Goal: Task Accomplishment & Management: Manage account settings

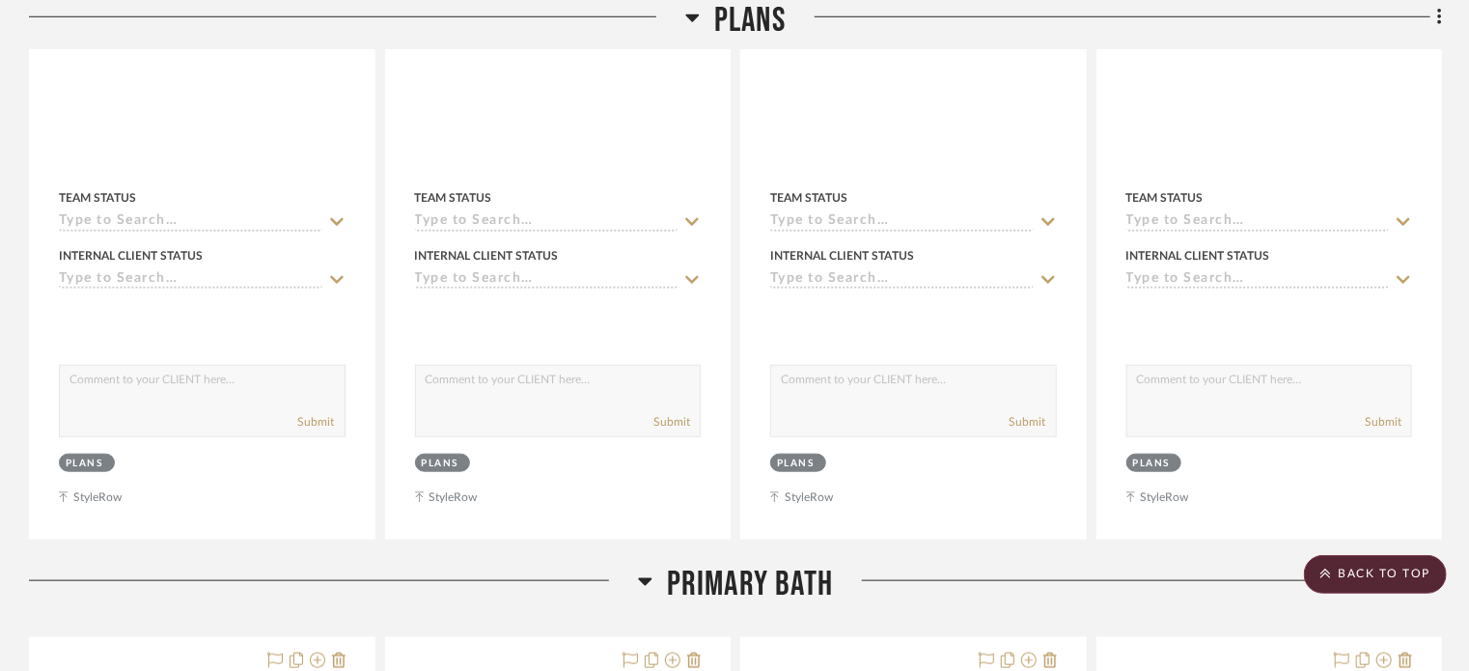
scroll to position [649, 0]
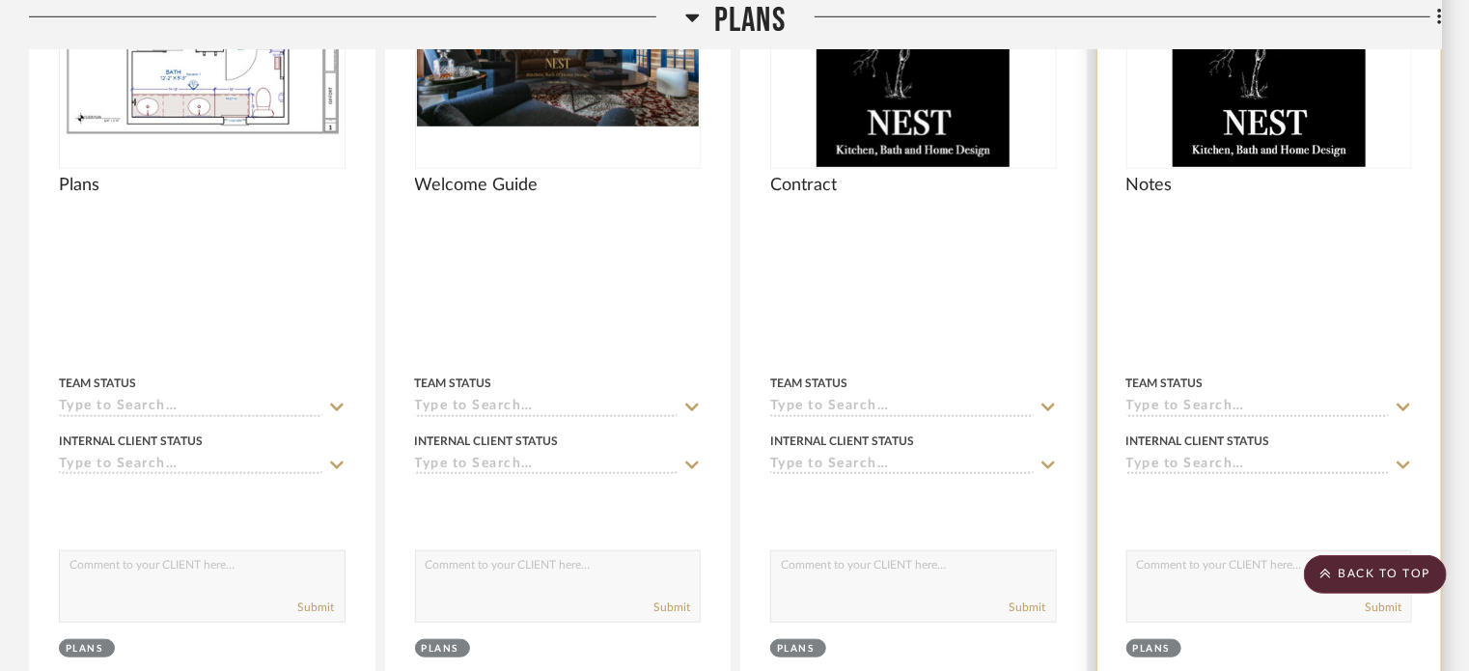
click at [1221, 343] on div at bounding box center [1269, 301] width 345 height 844
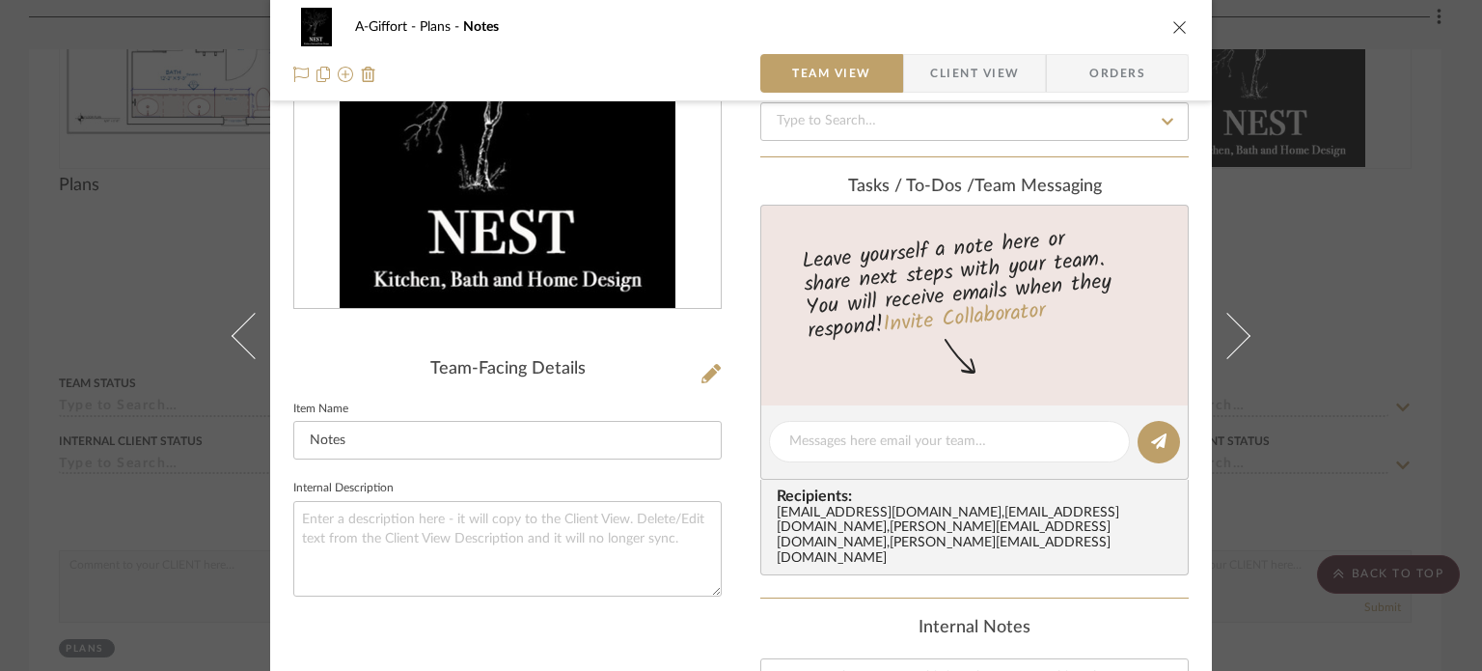
scroll to position [242, 0]
click at [1414, 343] on div "A-Giffort Plans Notes Team View Client View Orders Team-Facing Details Item Nam…" at bounding box center [741, 335] width 1482 height 671
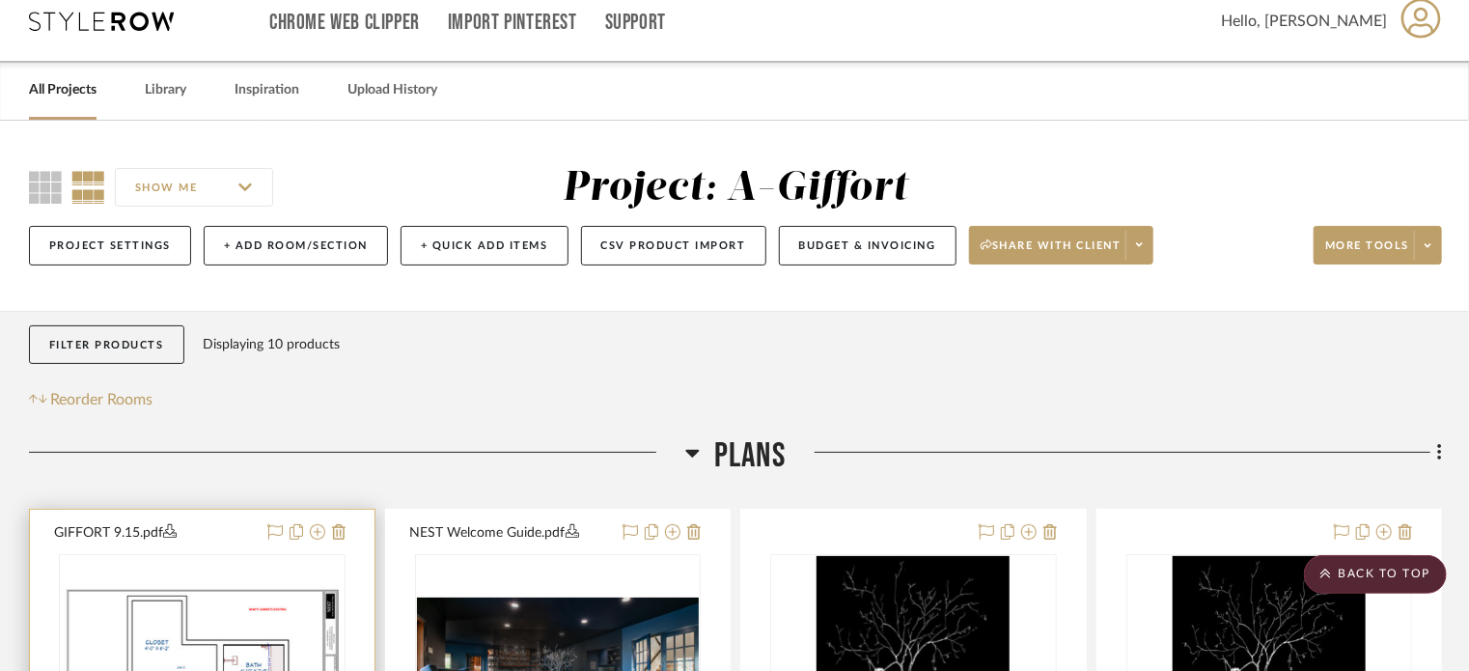
scroll to position [0, 0]
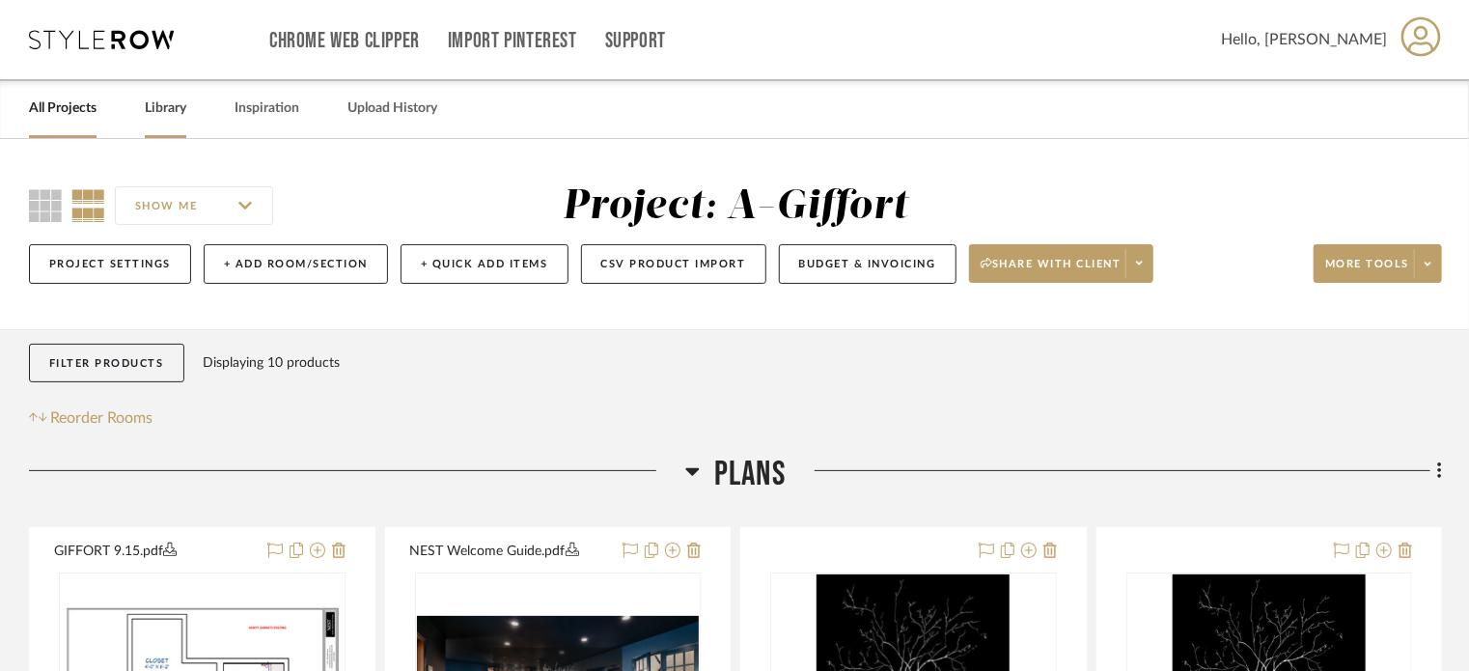
click at [166, 117] on link "Library" at bounding box center [166, 109] width 42 height 26
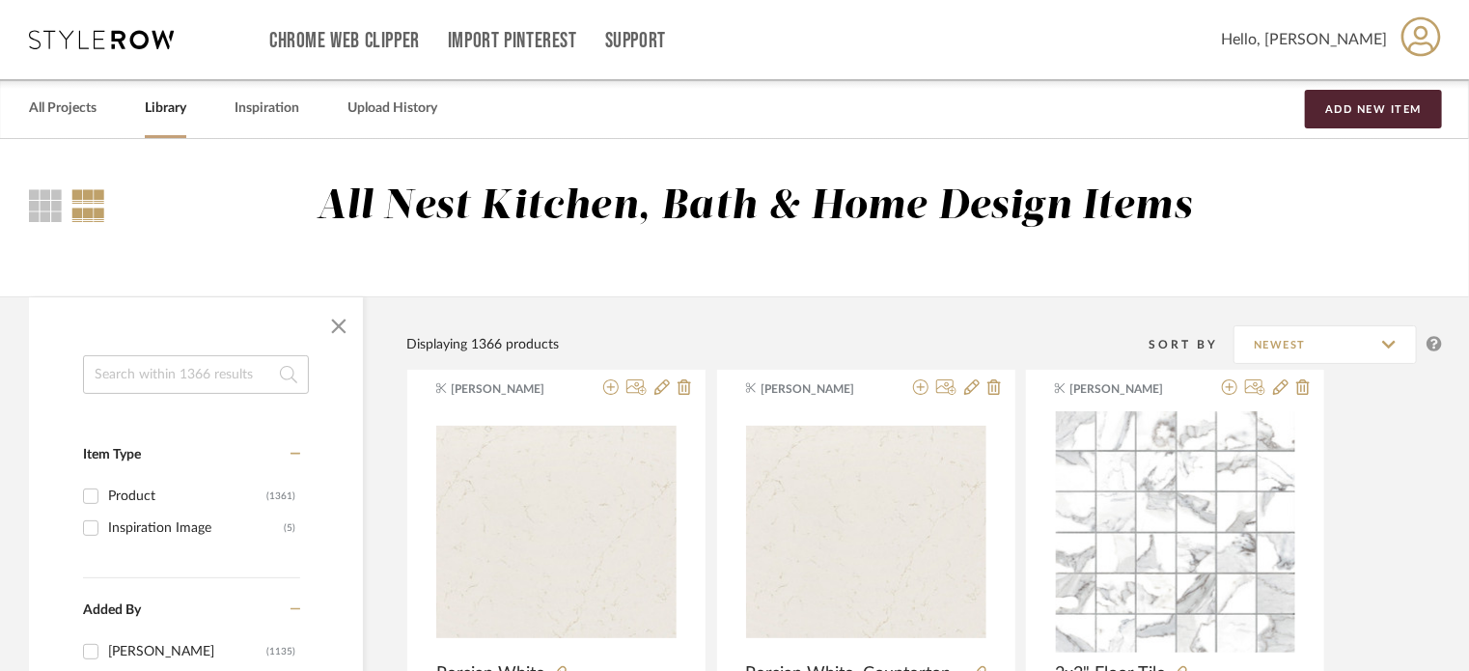
click at [208, 375] on input at bounding box center [196, 374] width 226 height 39
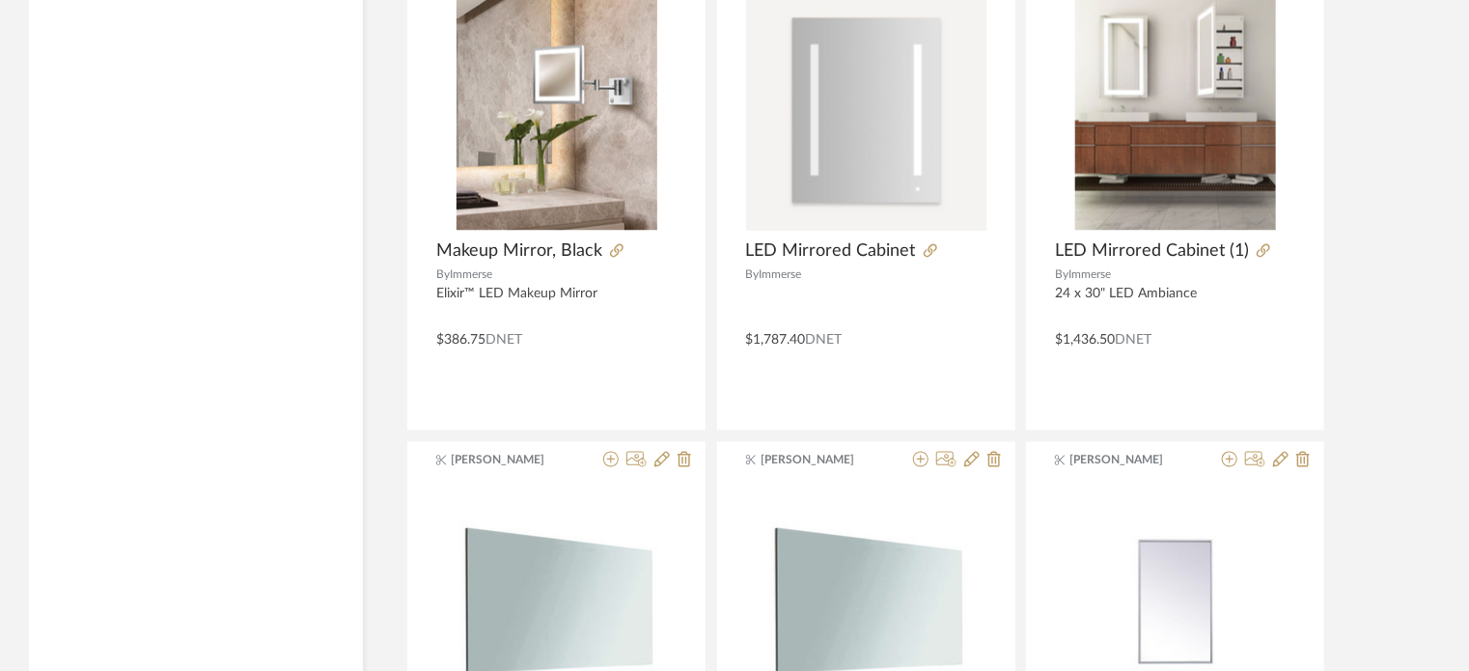
scroll to position [5412, 0]
type input "medicine cabinet"
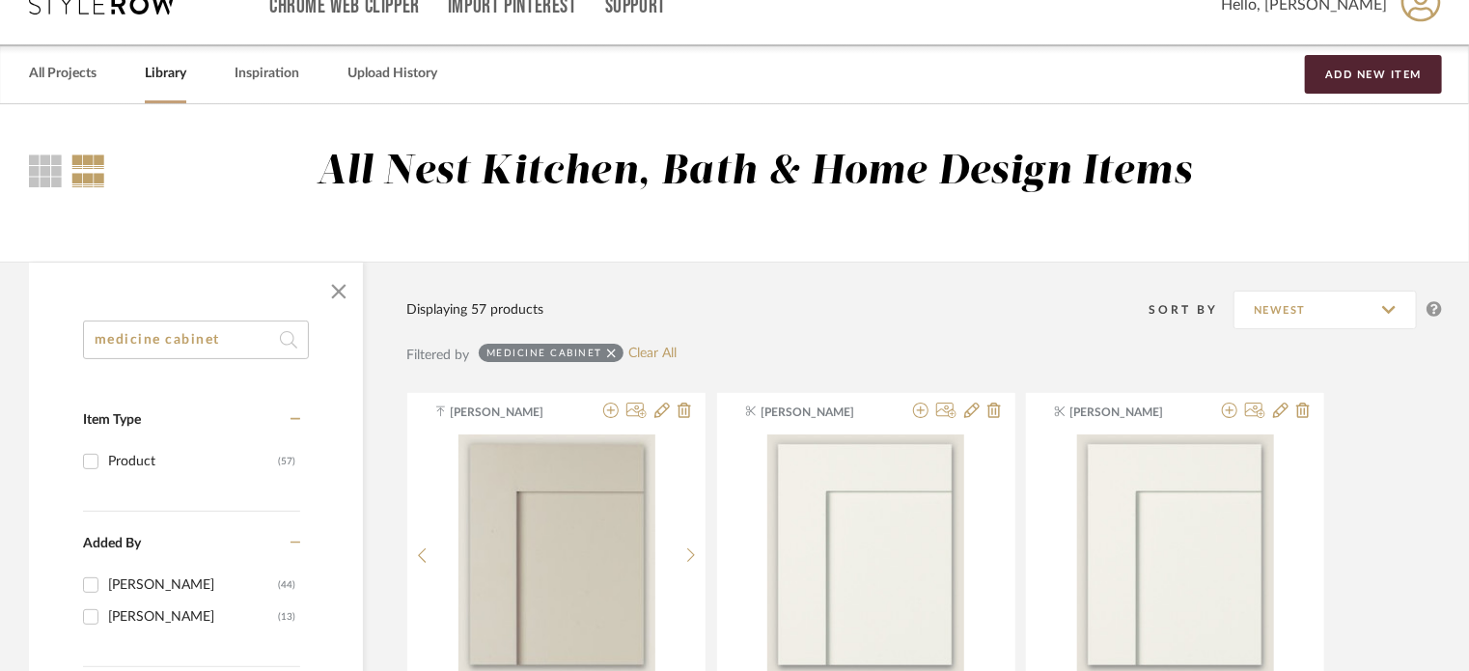
scroll to position [0, 0]
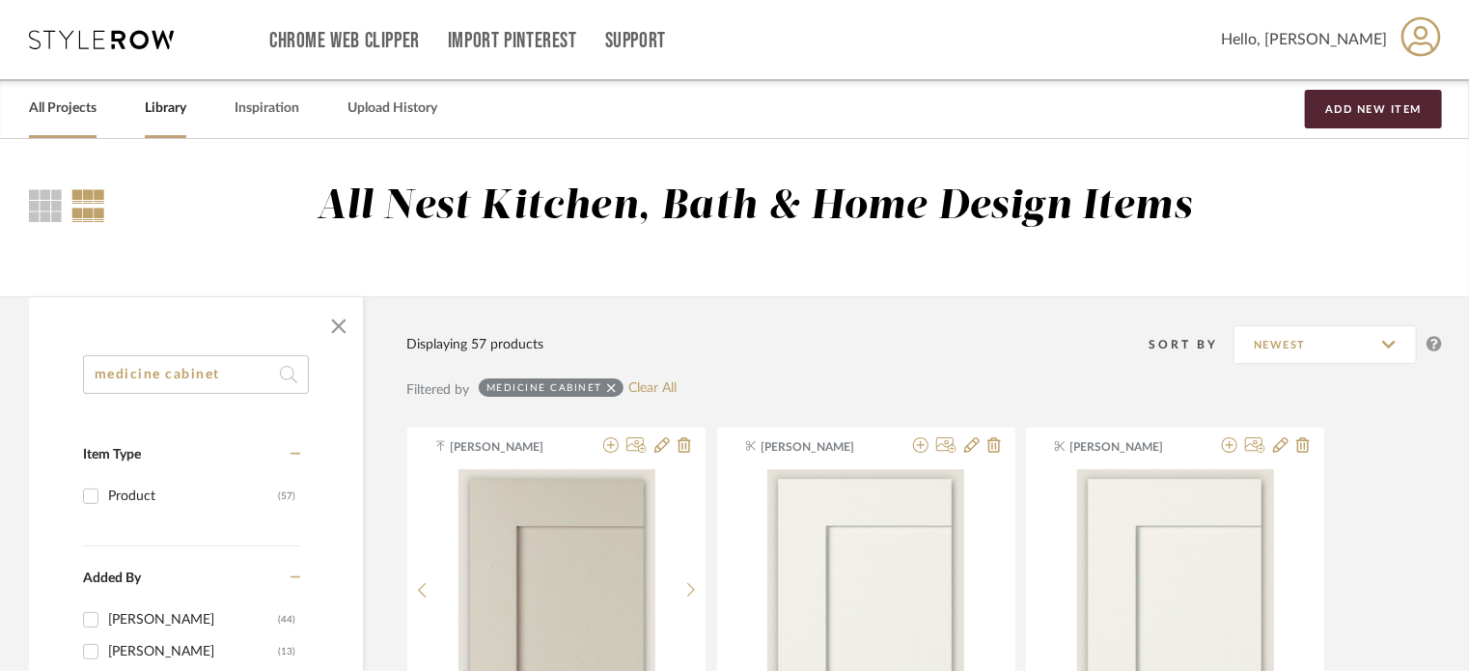
click at [54, 108] on link "All Projects" at bounding box center [63, 109] width 68 height 26
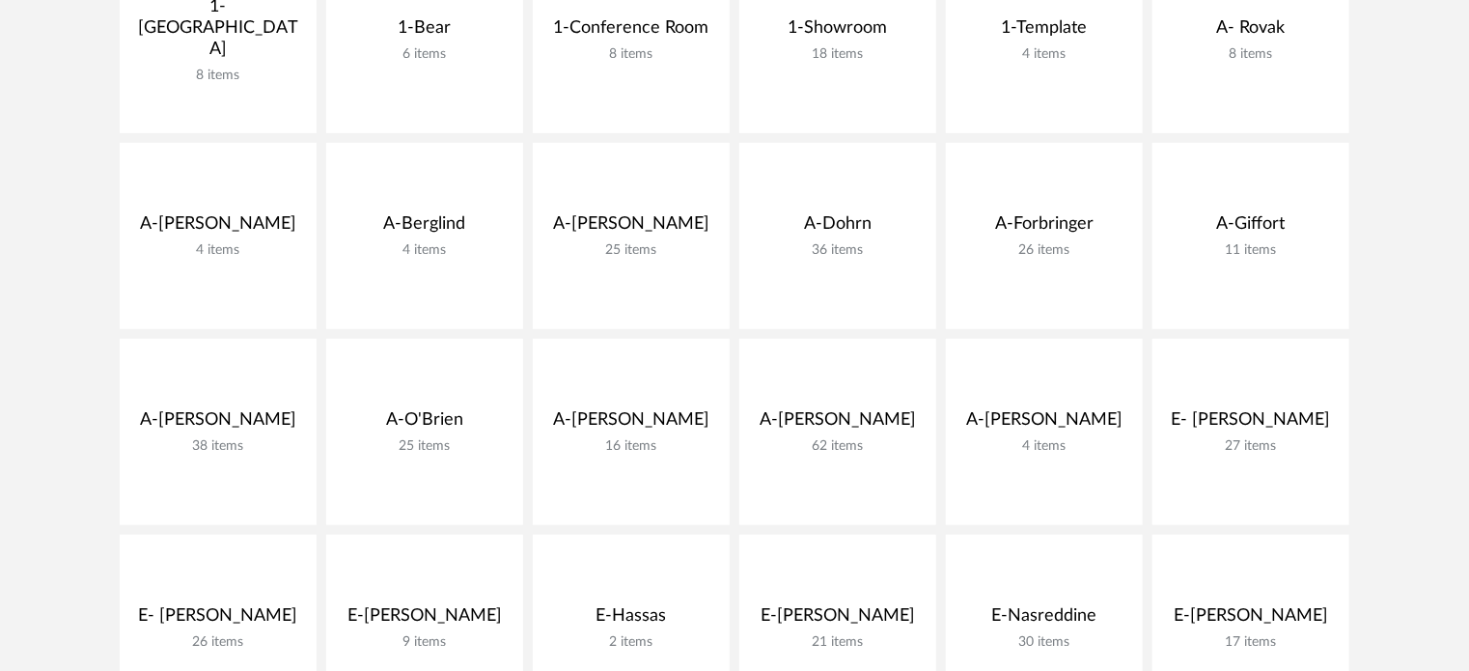
scroll to position [535, 0]
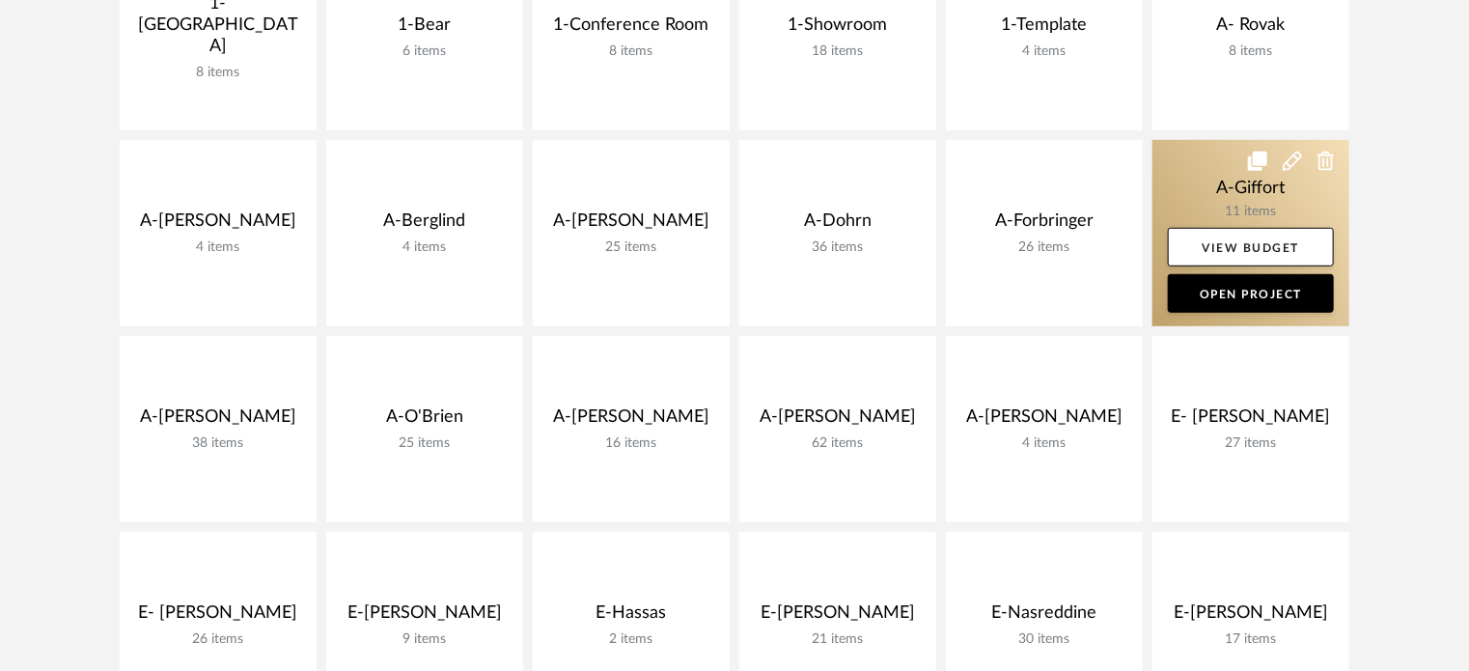
click at [1201, 182] on link at bounding box center [1250, 233] width 197 height 186
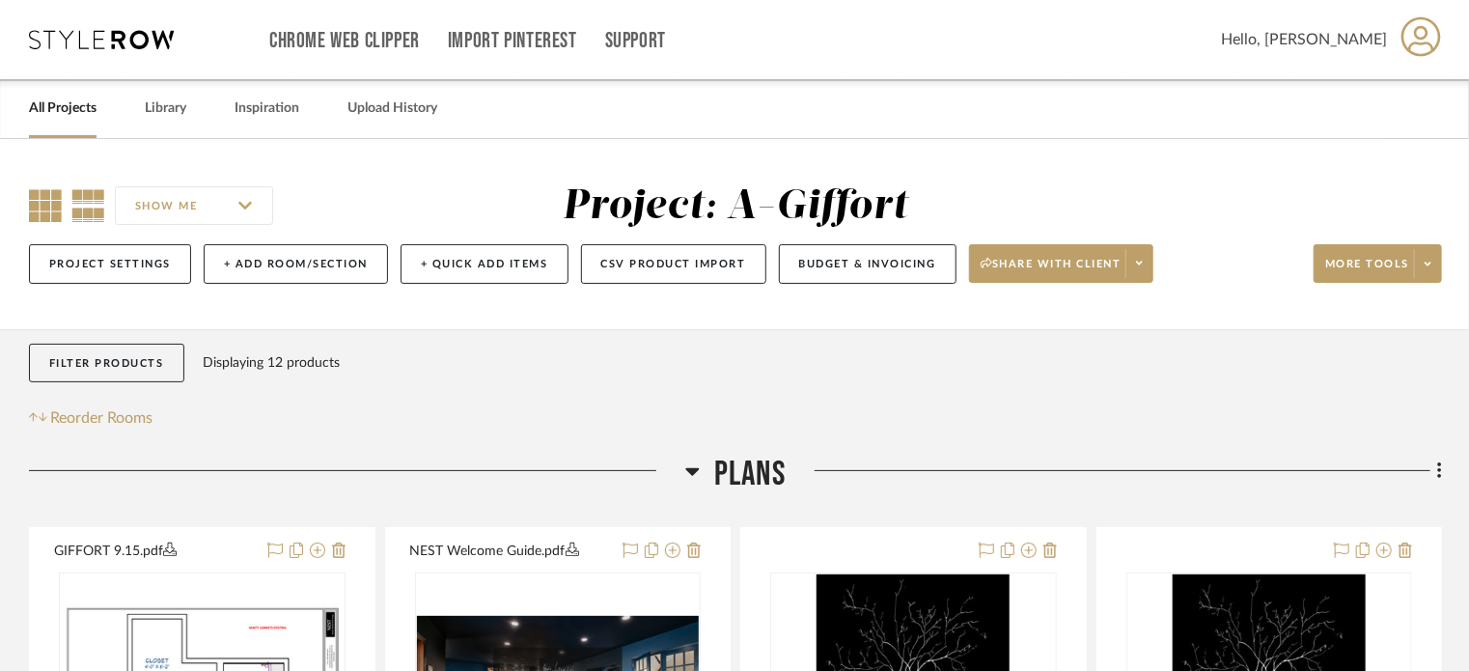
click at [41, 207] on icon at bounding box center [45, 205] width 33 height 33
click at [78, 209] on icon at bounding box center [88, 205] width 34 height 33
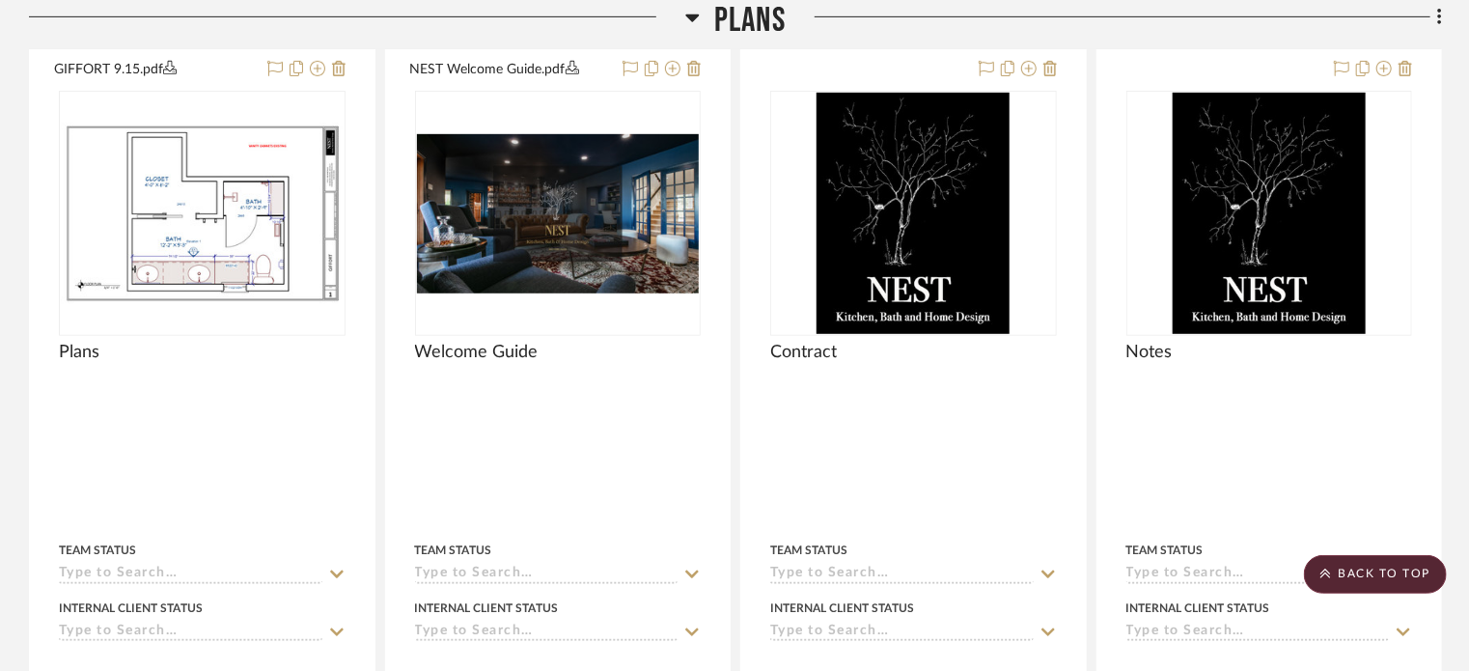
scroll to position [483, 0]
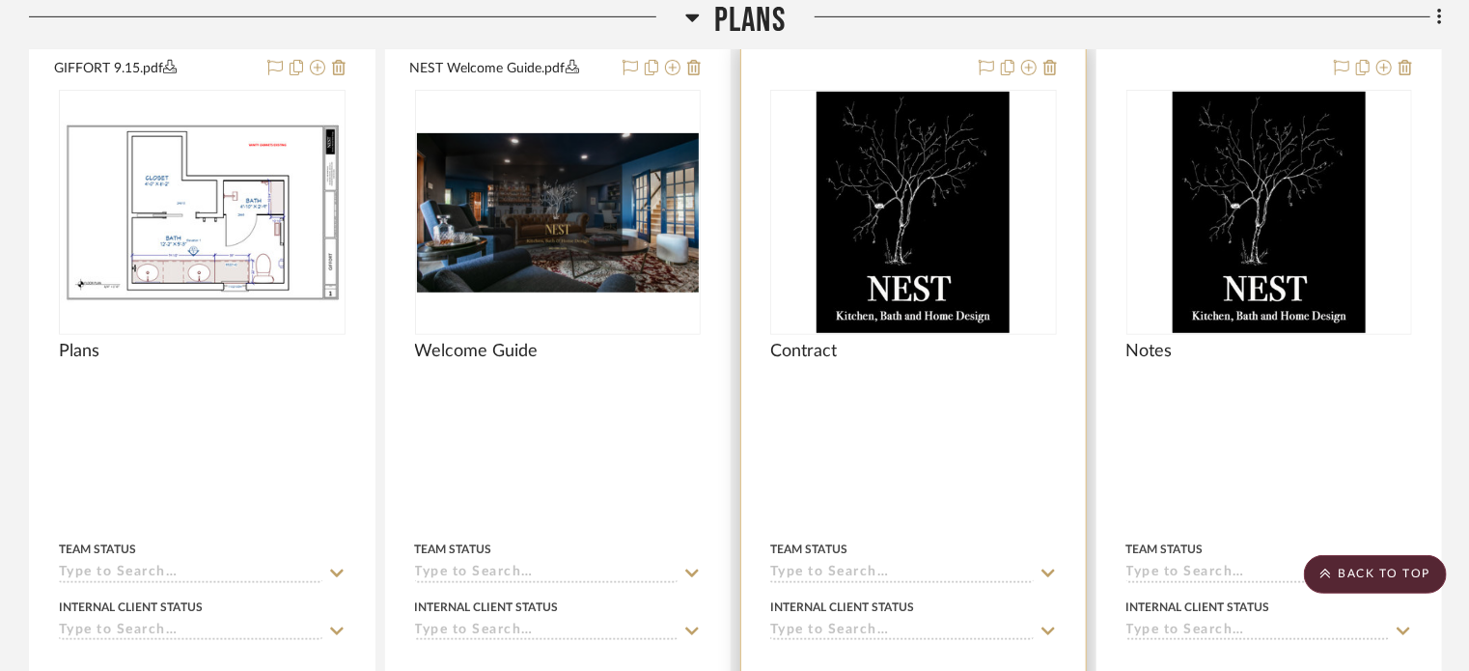
click at [868, 485] on div at bounding box center [913, 467] width 345 height 844
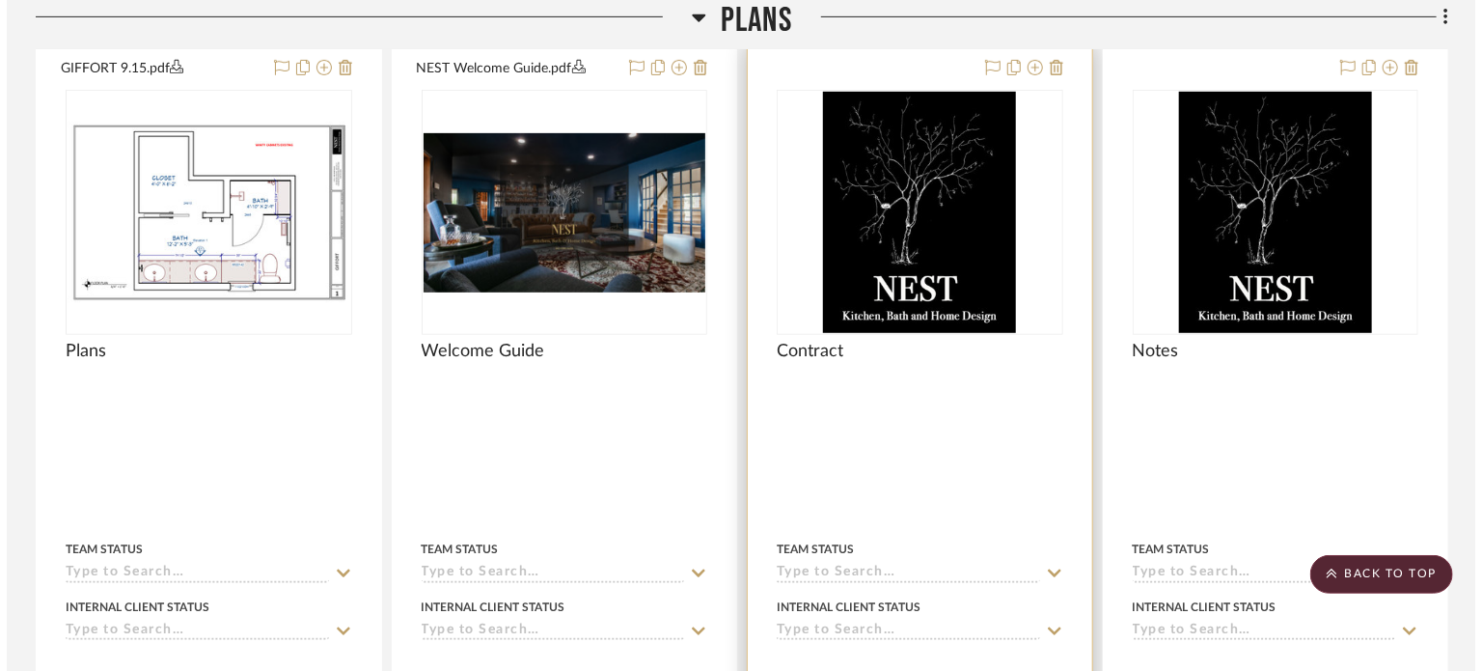
scroll to position [0, 0]
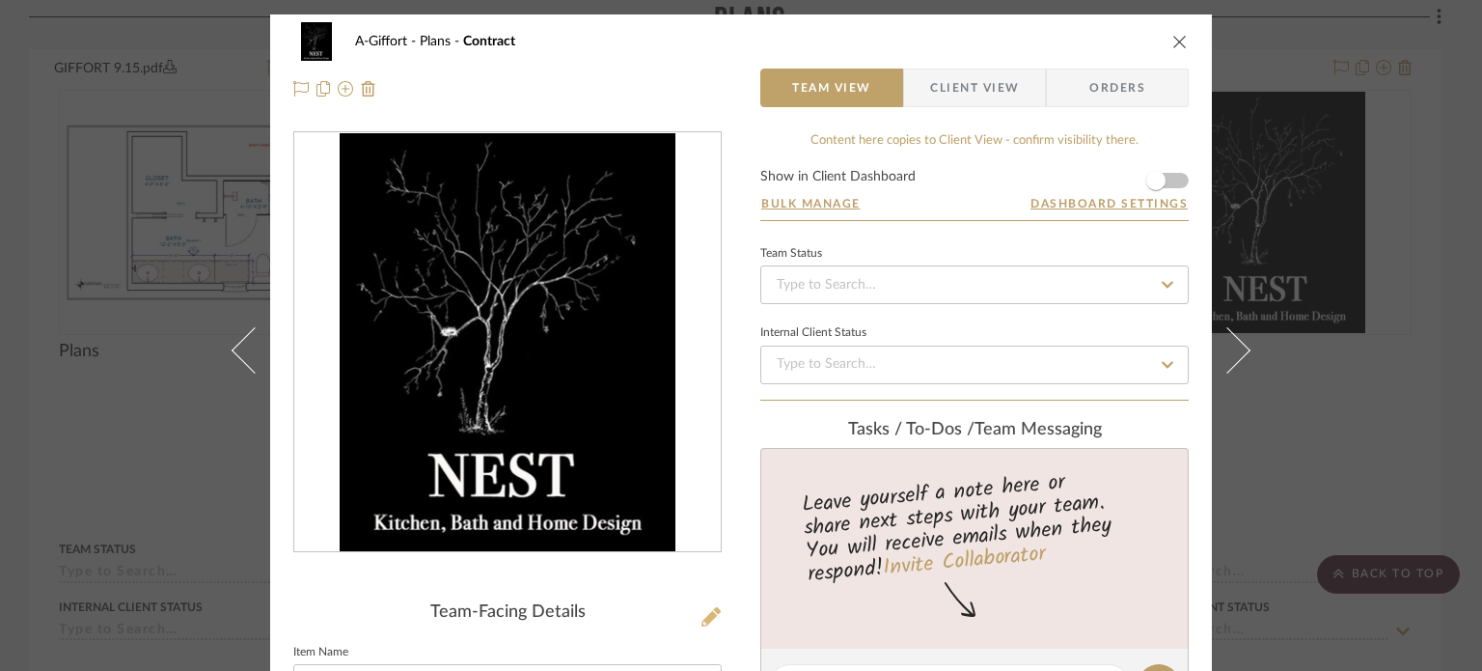
click at [702, 618] on icon at bounding box center [711, 616] width 19 height 19
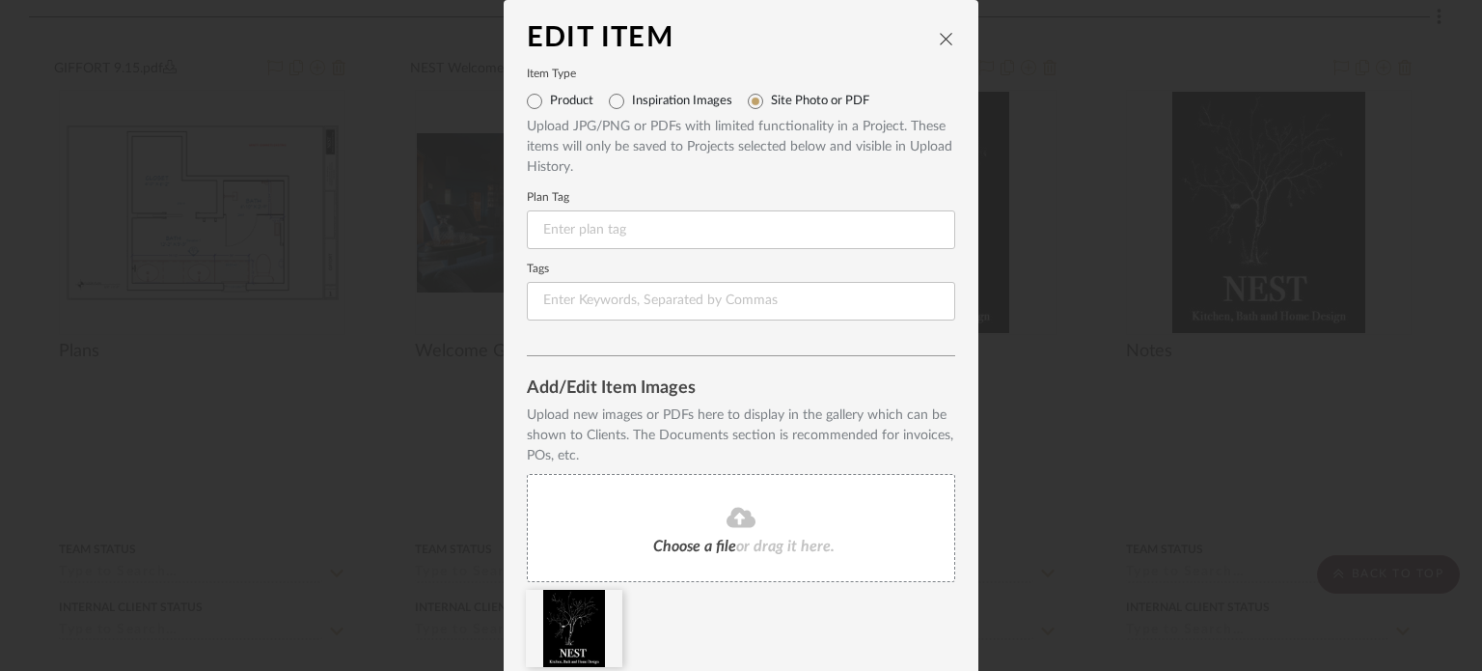
click at [664, 542] on span "Choose a file" at bounding box center [694, 546] width 83 height 15
click at [736, 540] on span "or drag it here." at bounding box center [785, 546] width 98 height 15
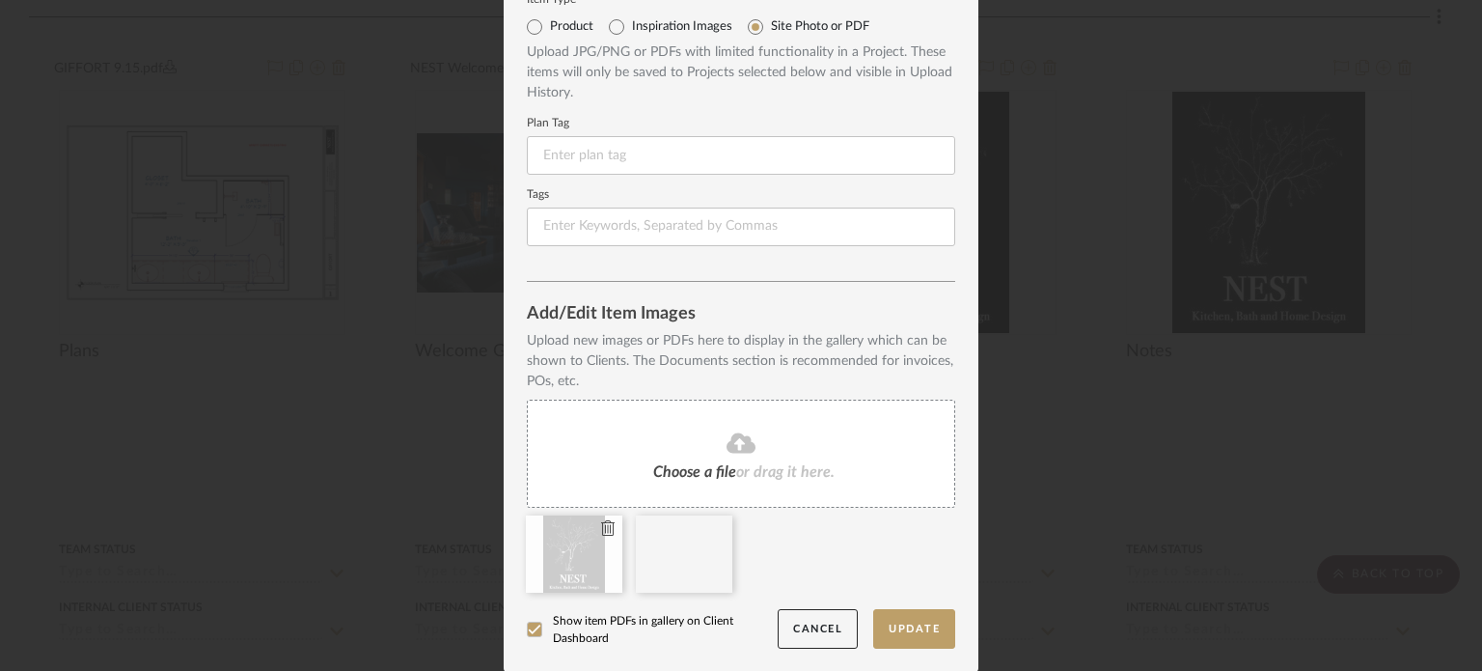
click at [601, 529] on icon at bounding box center [608, 527] width 14 height 15
click at [884, 626] on button "Update" at bounding box center [914, 629] width 82 height 40
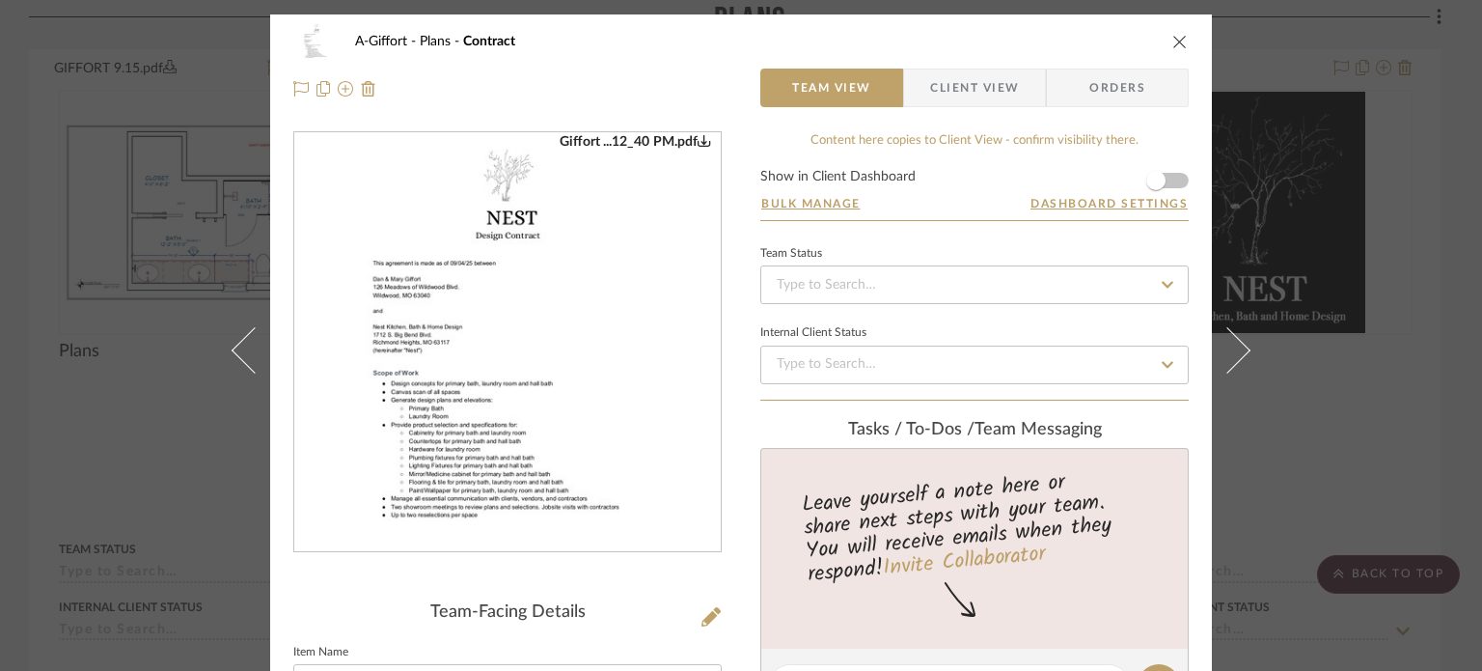
click at [86, 498] on div "A-Giffort Plans Contract Team View Client View Orders Giffort ...12_40 PM.pdf T…" at bounding box center [741, 335] width 1482 height 671
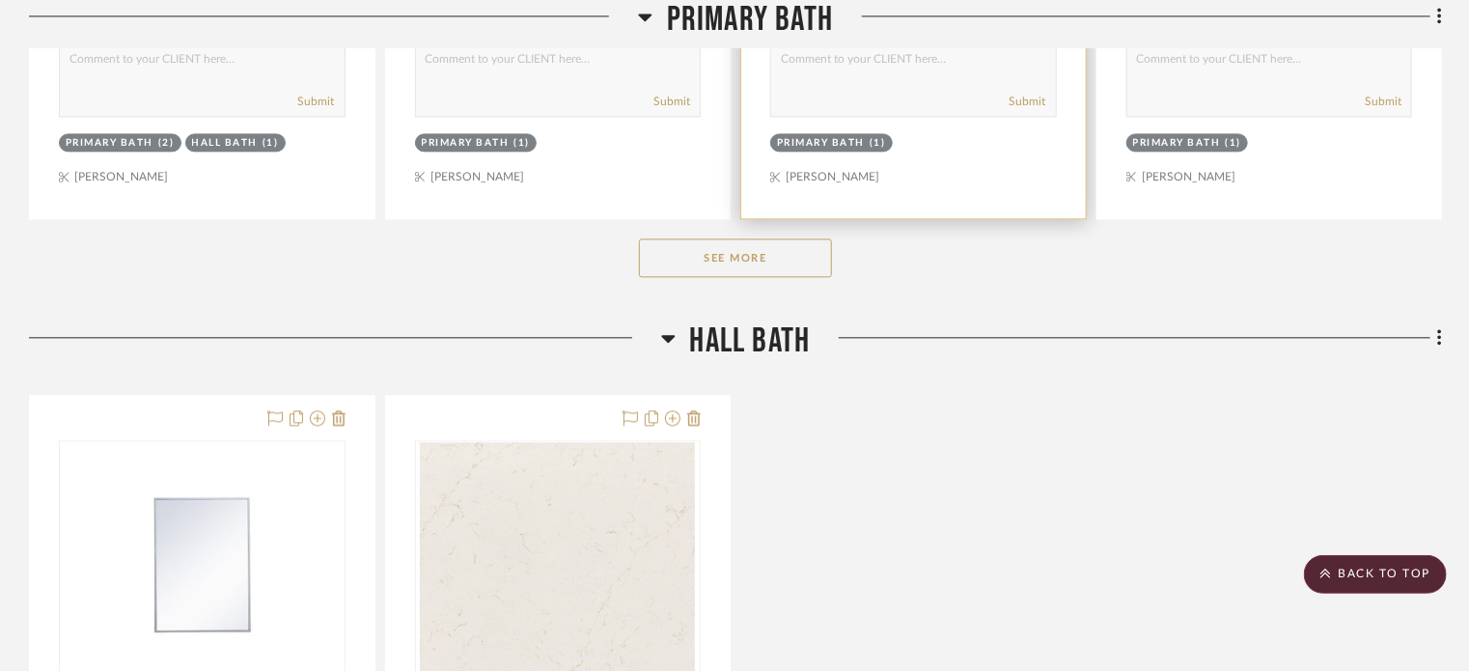
scroll to position [2157, 0]
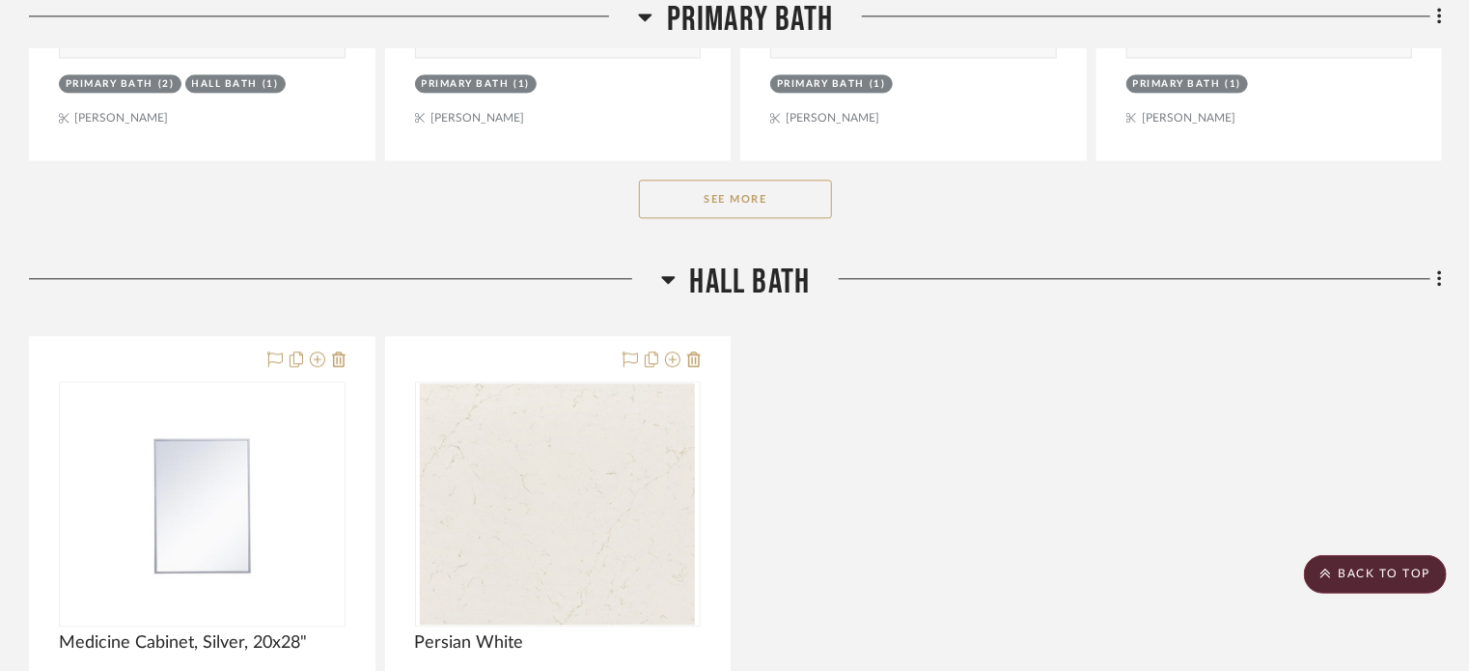
click at [761, 206] on button "See More" at bounding box center [735, 199] width 193 height 39
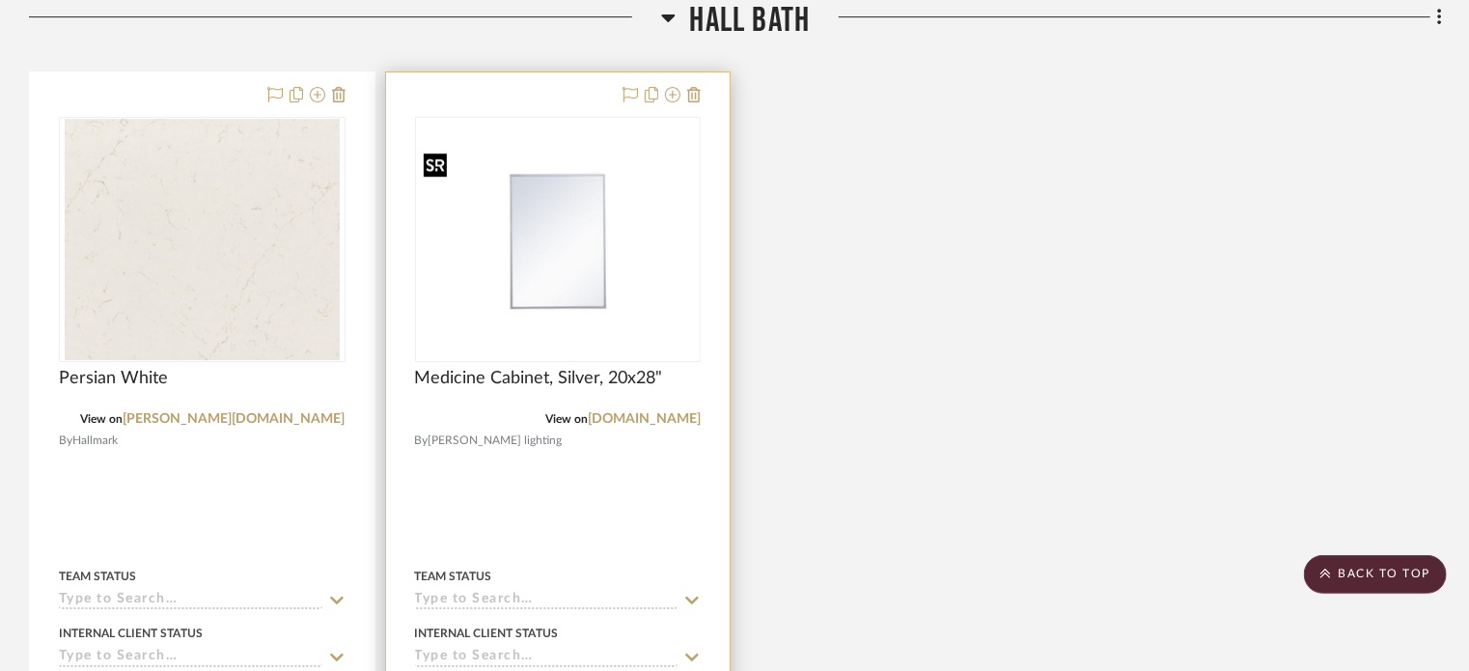
scroll to position [3274, 0]
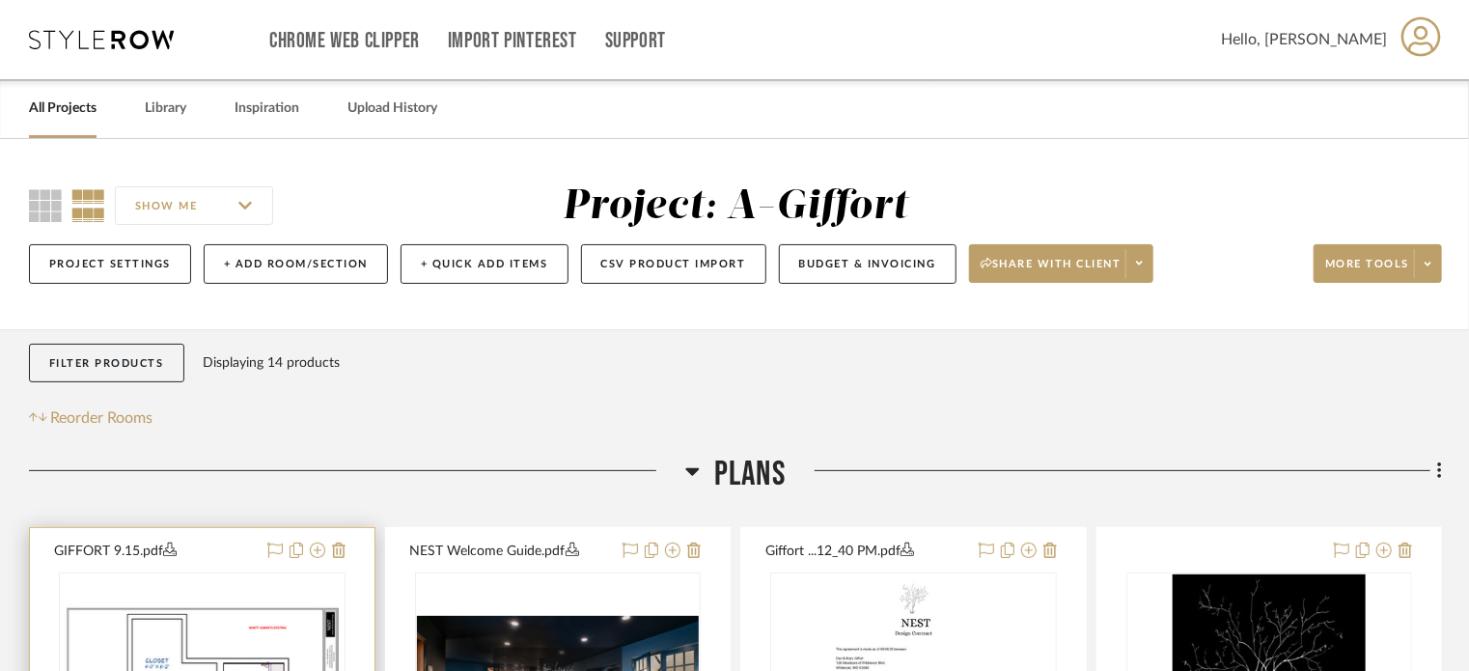
click at [214, 547] on button "GIFFORT 9.15.pdf" at bounding box center [155, 551] width 202 height 23
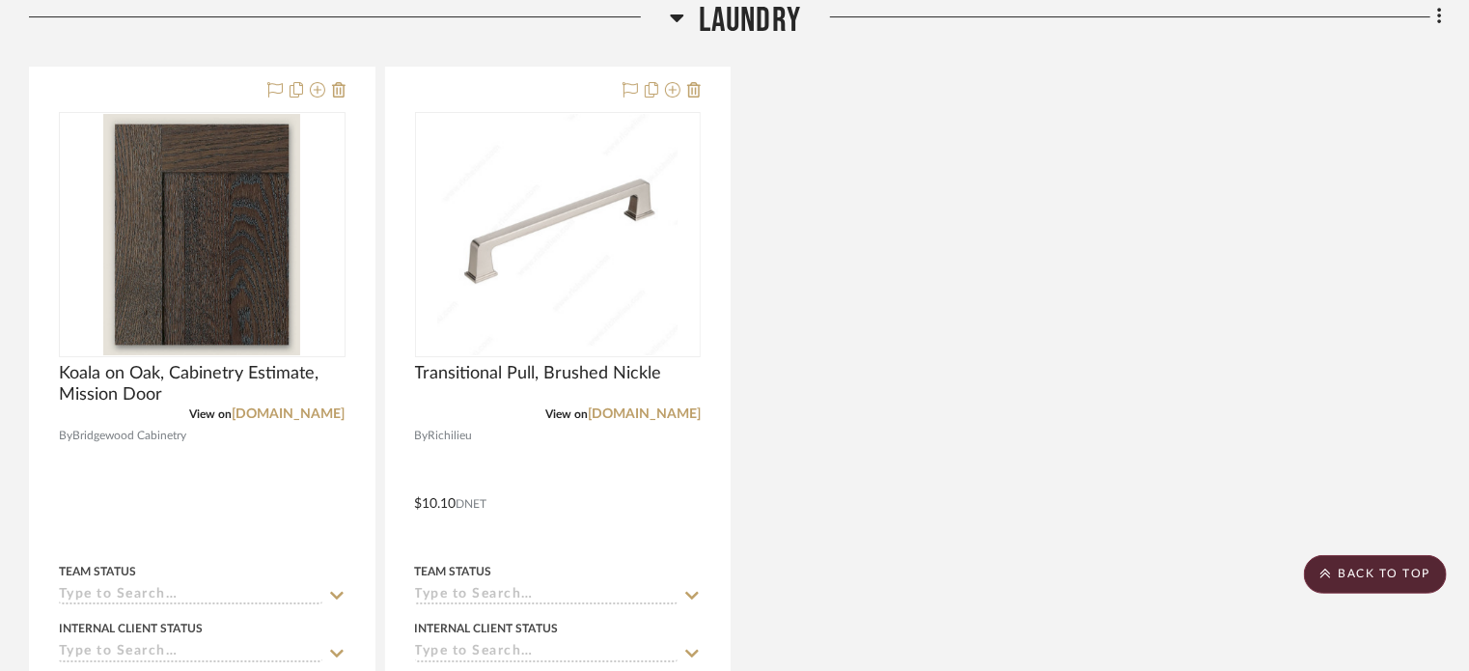
scroll to position [3741, 0]
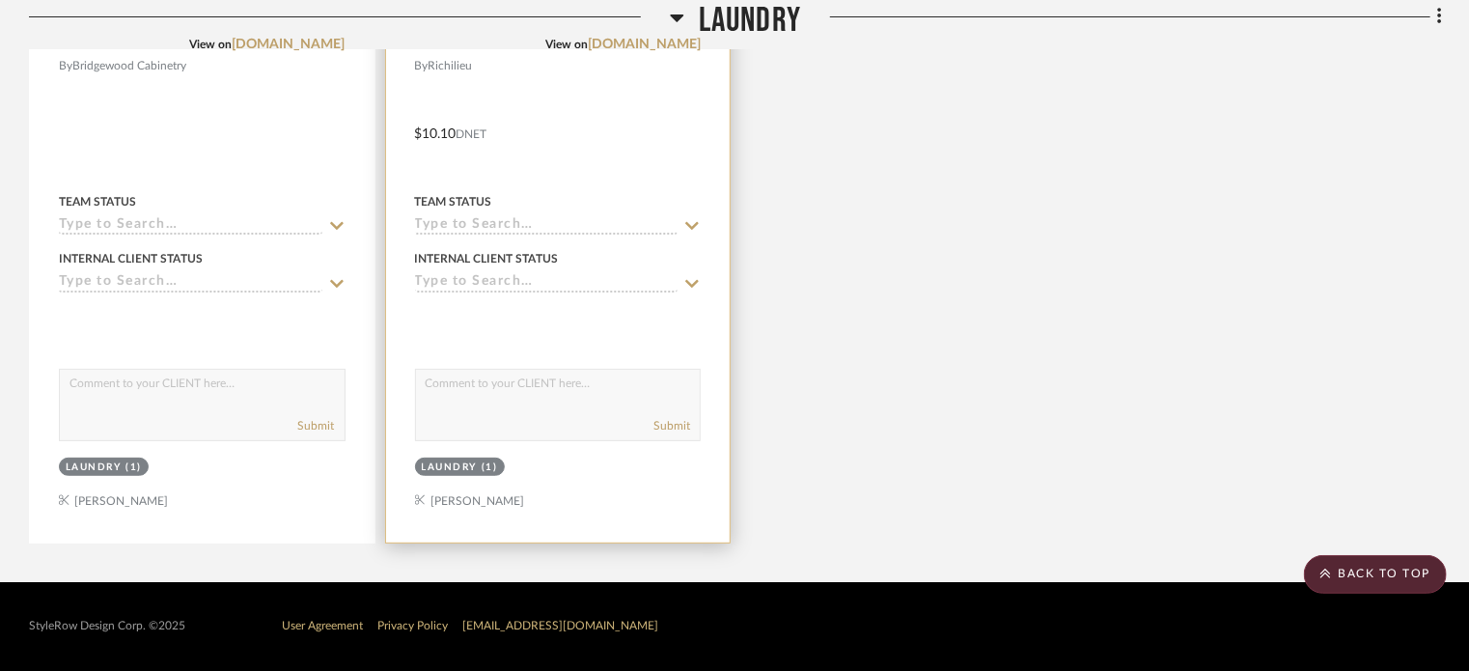
click at [611, 163] on div at bounding box center [558, 120] width 345 height 844
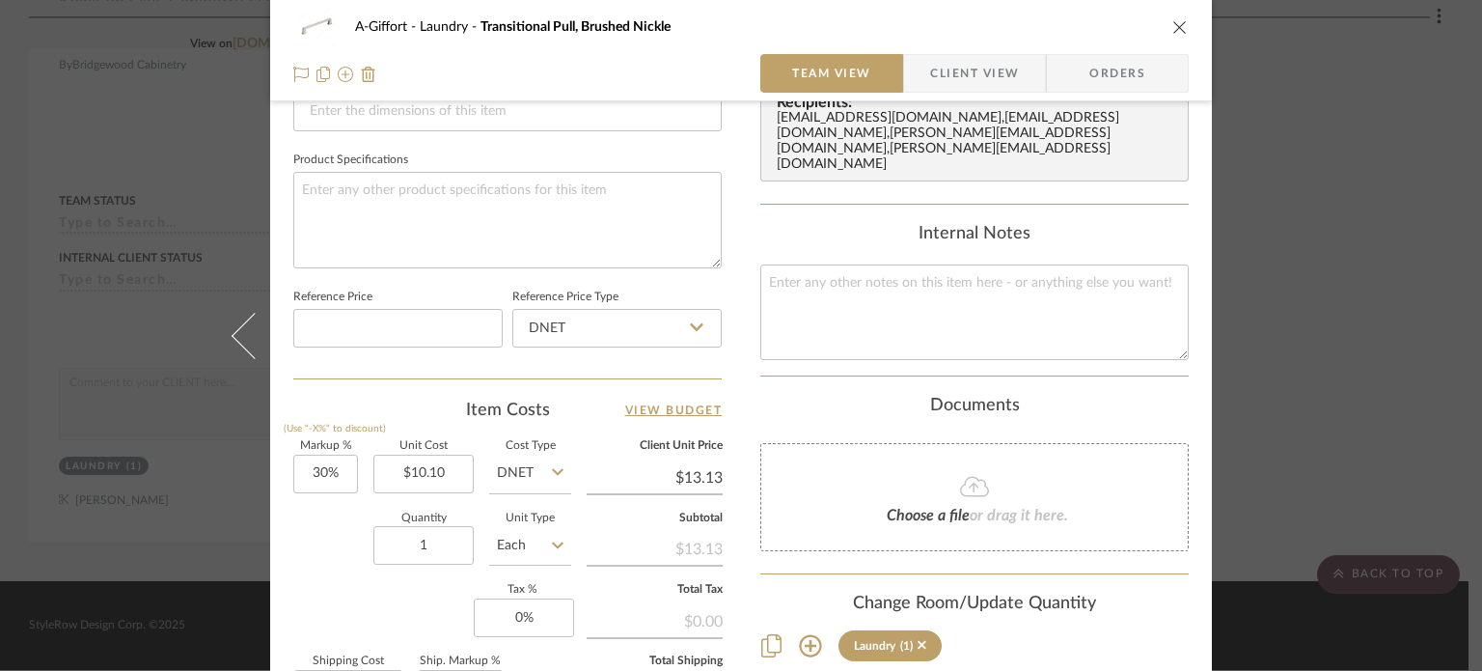
scroll to position [968, 0]
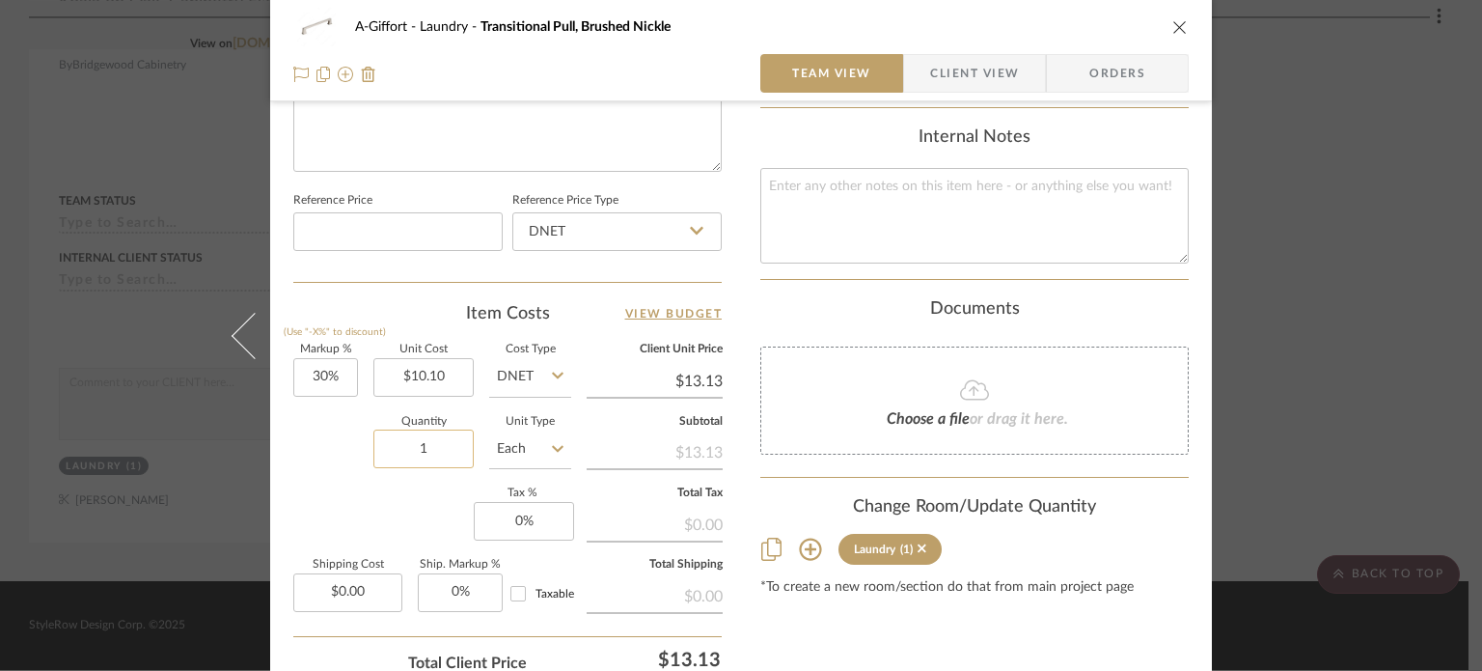
click at [414, 444] on input "1" at bounding box center [424, 448] width 100 height 39
type input "8"
click at [320, 447] on div "Quantity 8 Unit Type Each" at bounding box center [432, 451] width 278 height 69
click at [1366, 305] on div "A-Giffort Laundry Transitional Pull, Brushed Nickle Team View Client View Order…" at bounding box center [741, 335] width 1482 height 671
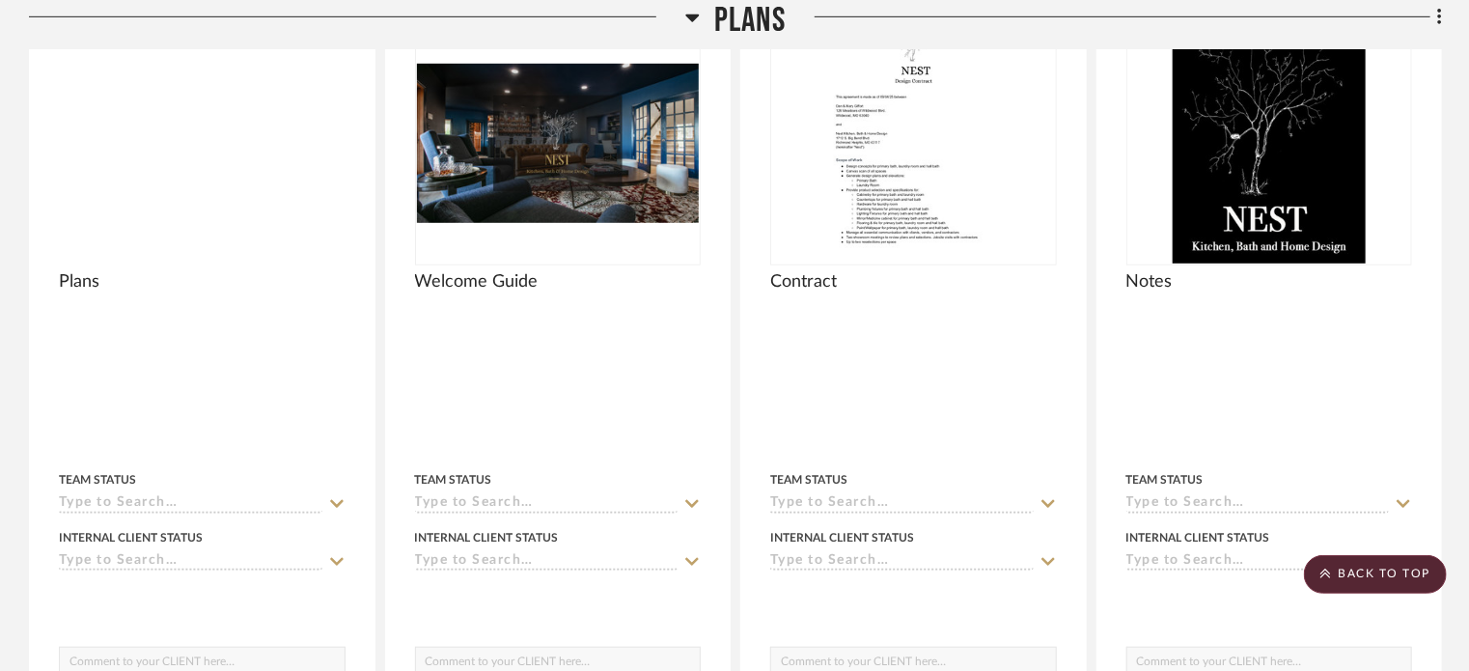
scroll to position [0, 0]
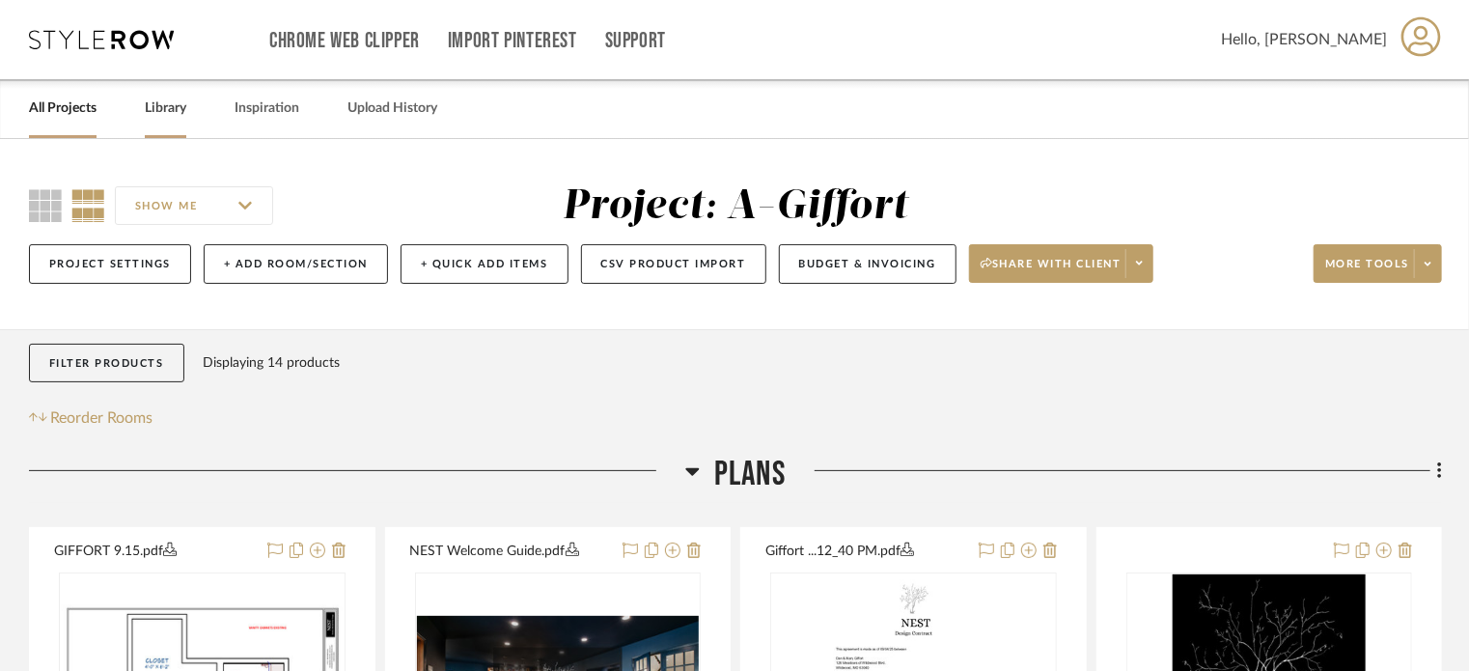
click at [148, 103] on link "Library" at bounding box center [166, 109] width 42 height 26
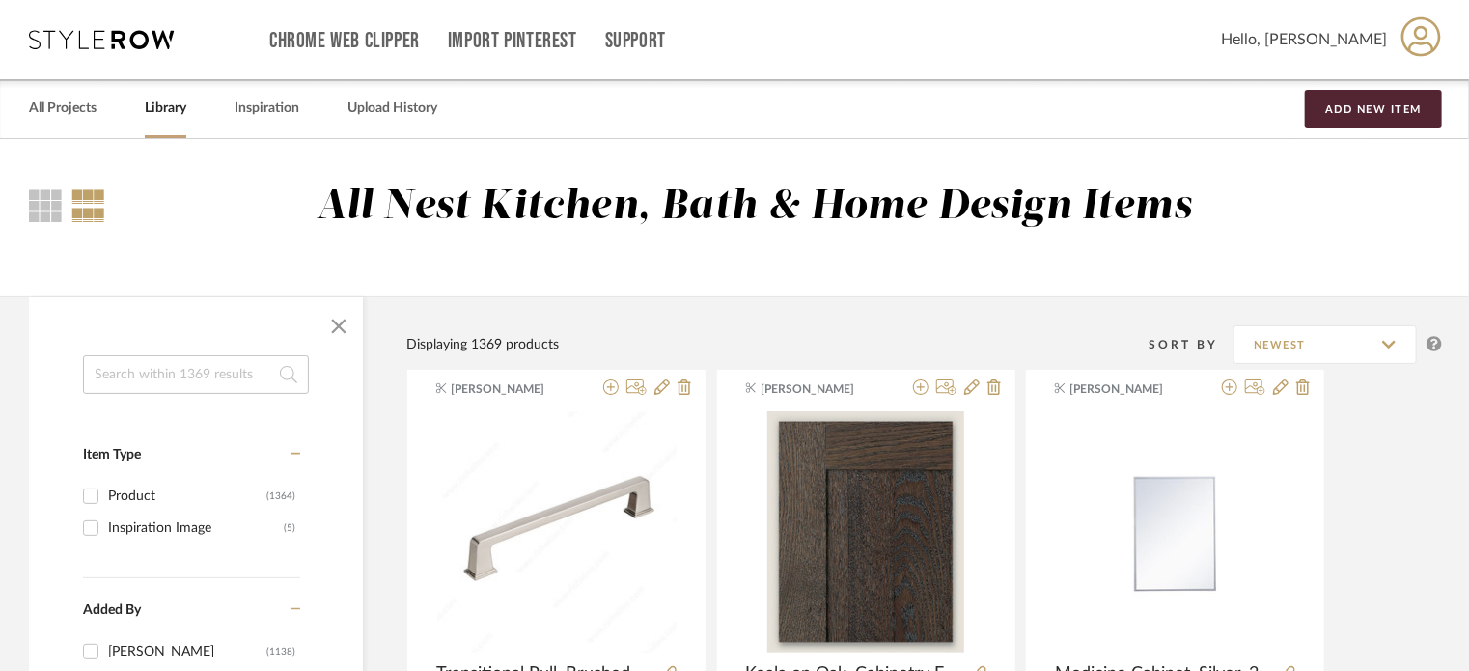
click at [187, 381] on input at bounding box center [196, 374] width 226 height 39
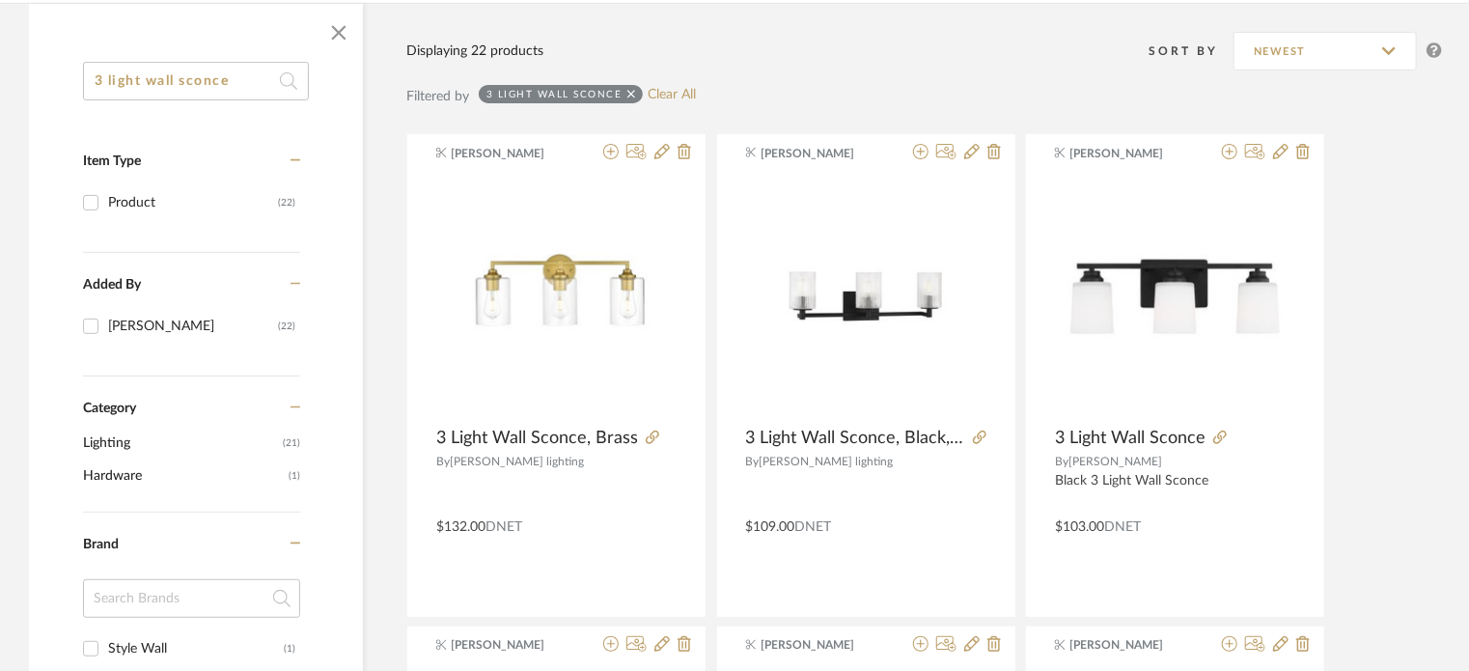
scroll to position [363, 0]
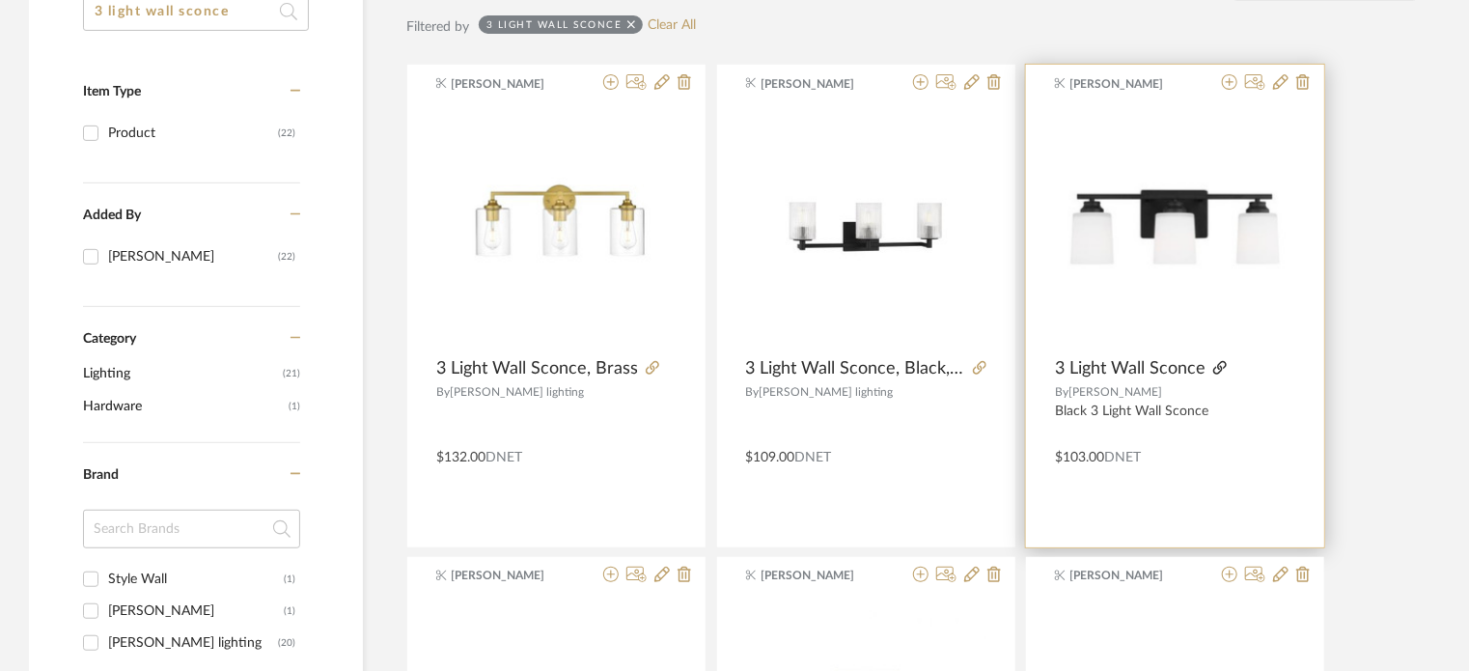
type input "3 light wall sconce"
click at [1222, 369] on icon at bounding box center [1220, 368] width 14 height 14
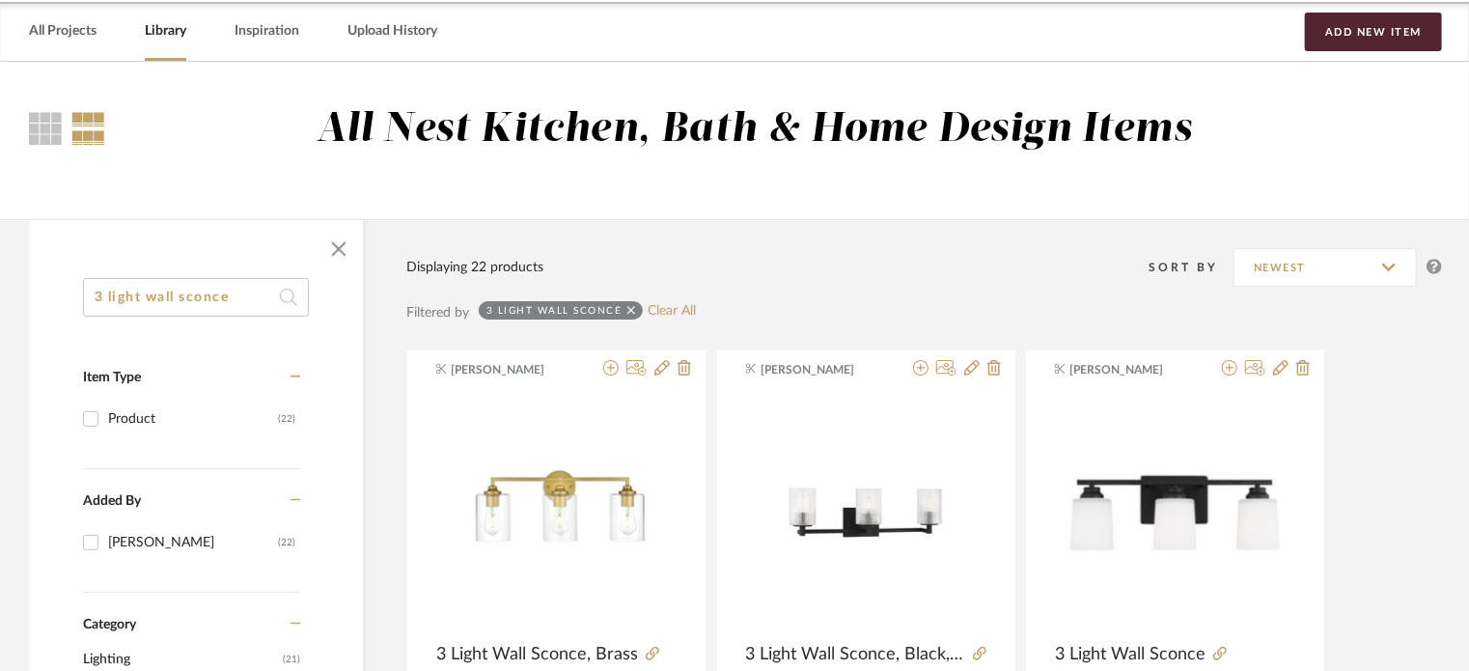
scroll to position [0, 0]
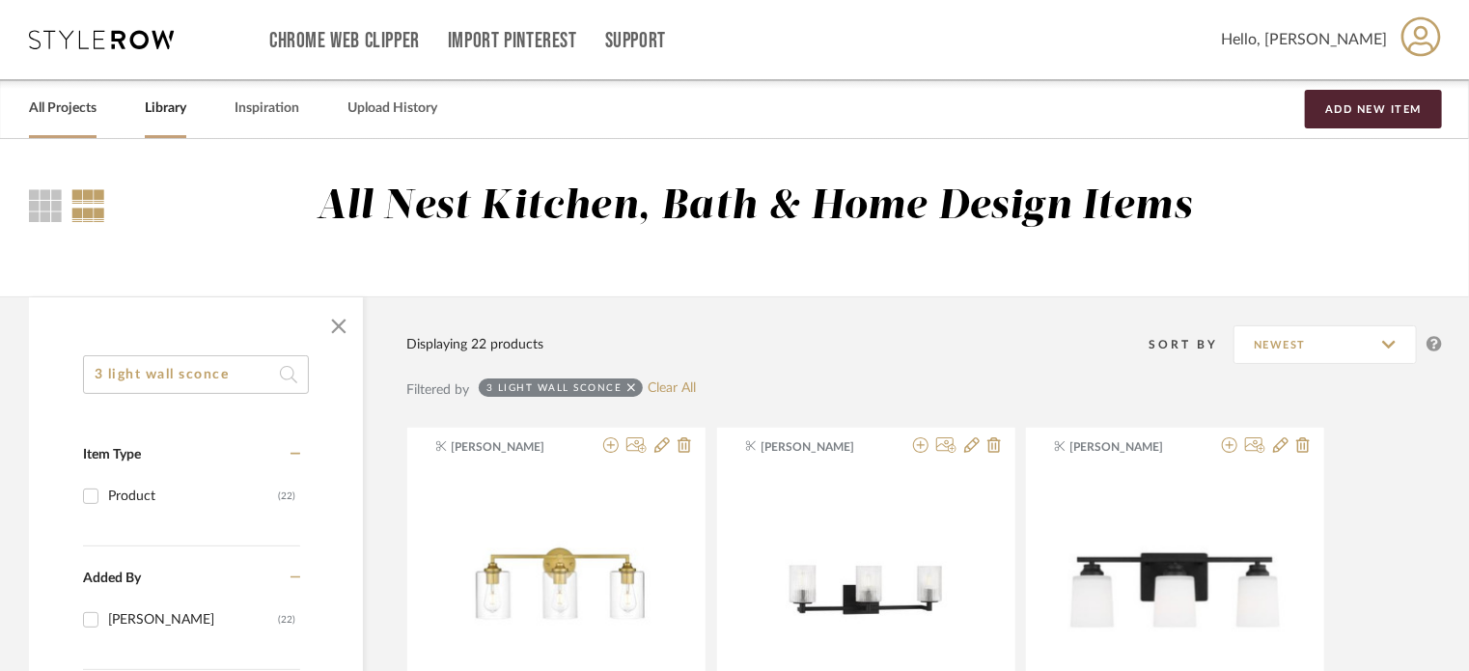
click at [62, 101] on link "All Projects" at bounding box center [63, 109] width 68 height 26
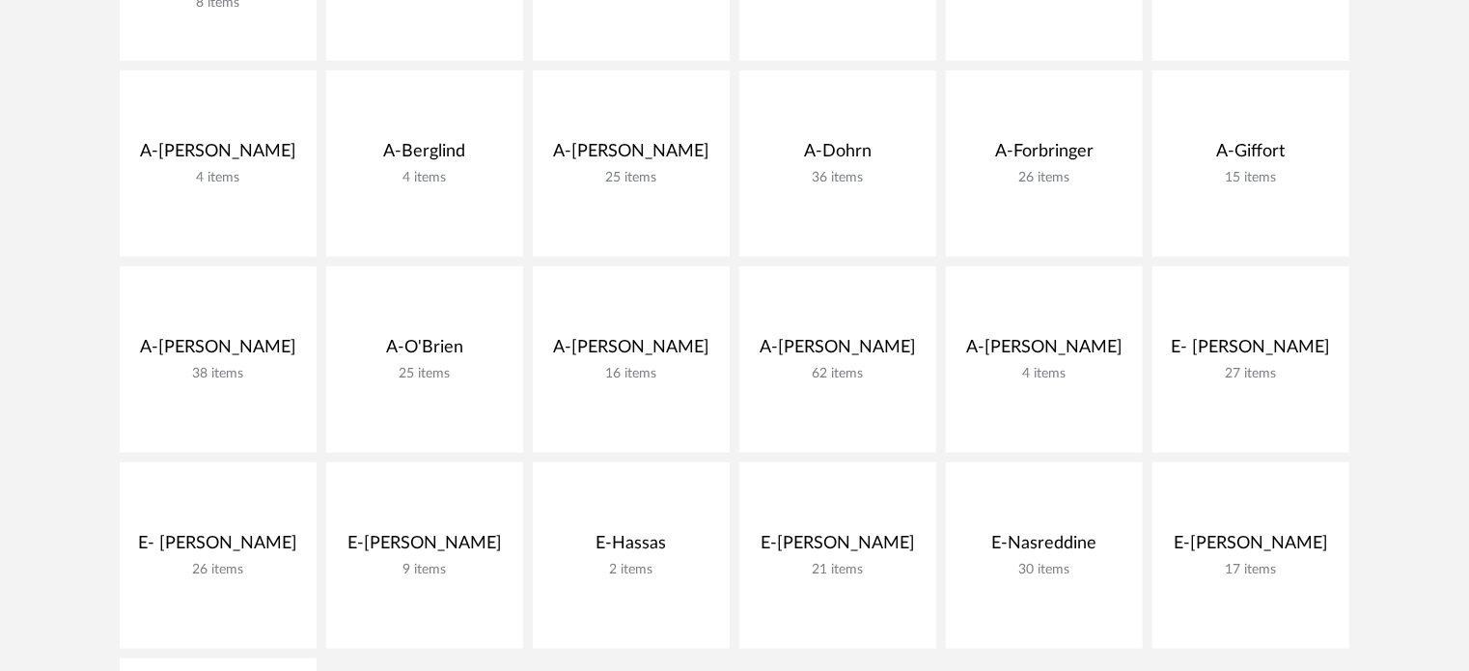
scroll to position [610, 0]
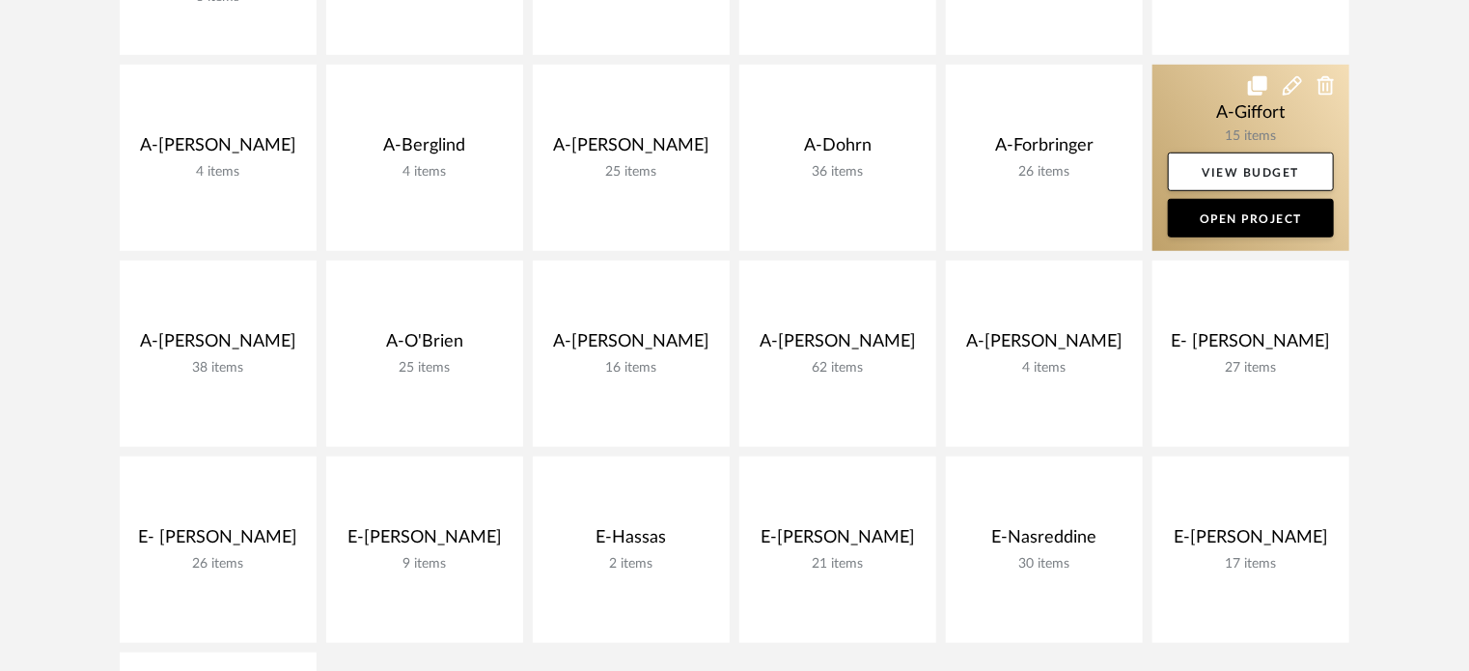
click at [1225, 108] on link at bounding box center [1250, 158] width 197 height 186
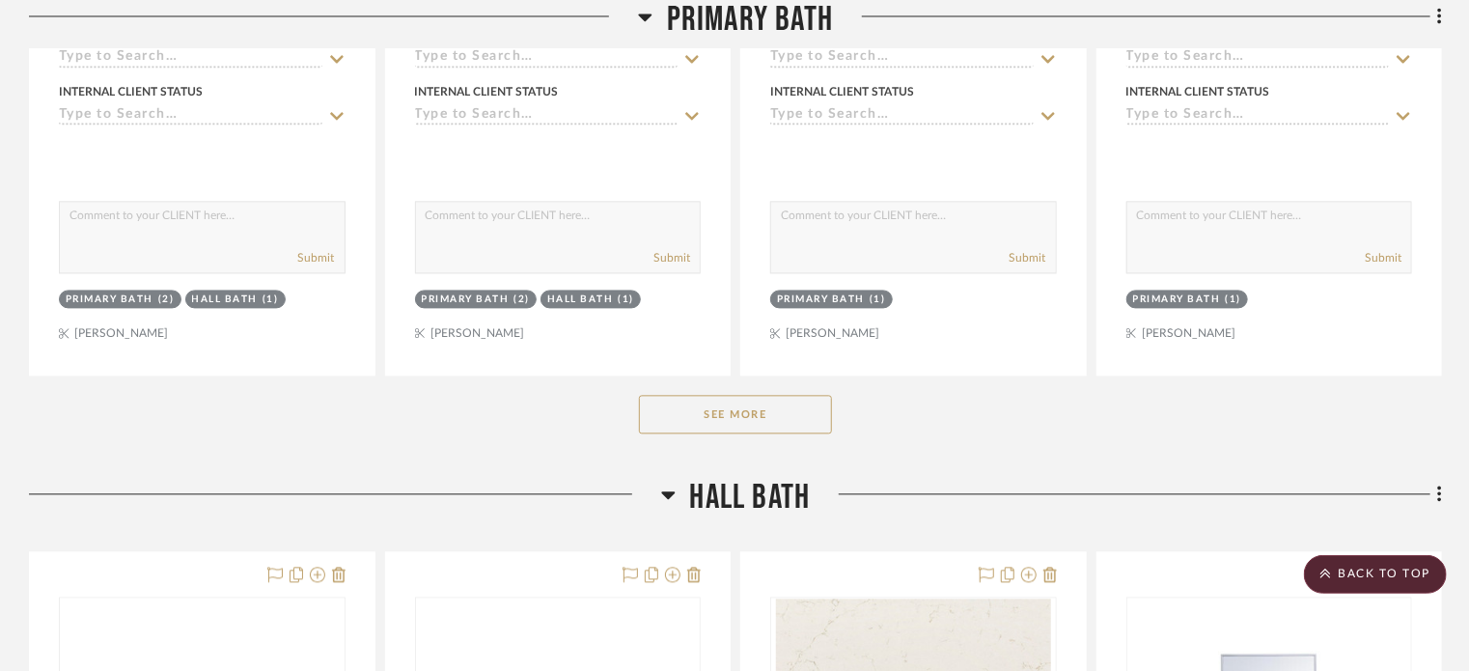
scroll to position [1956, 0]
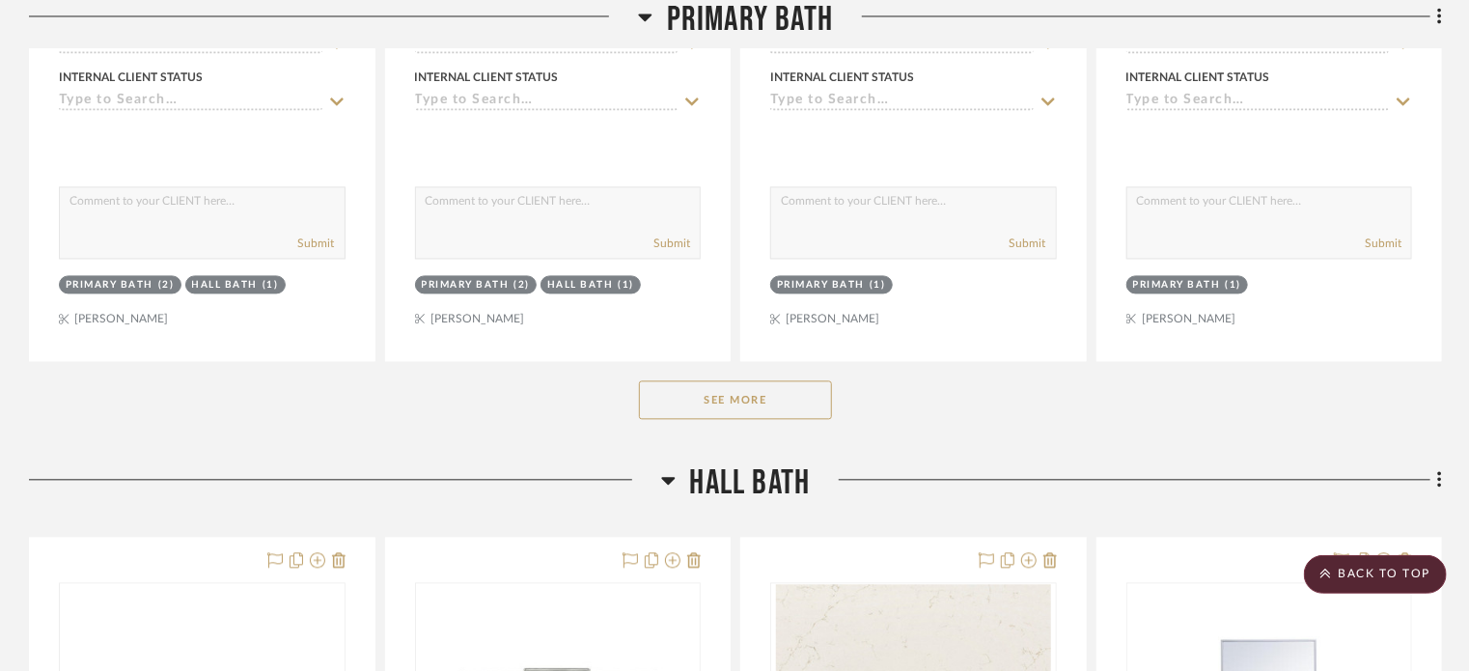
click at [759, 419] on button "See More" at bounding box center [735, 399] width 193 height 39
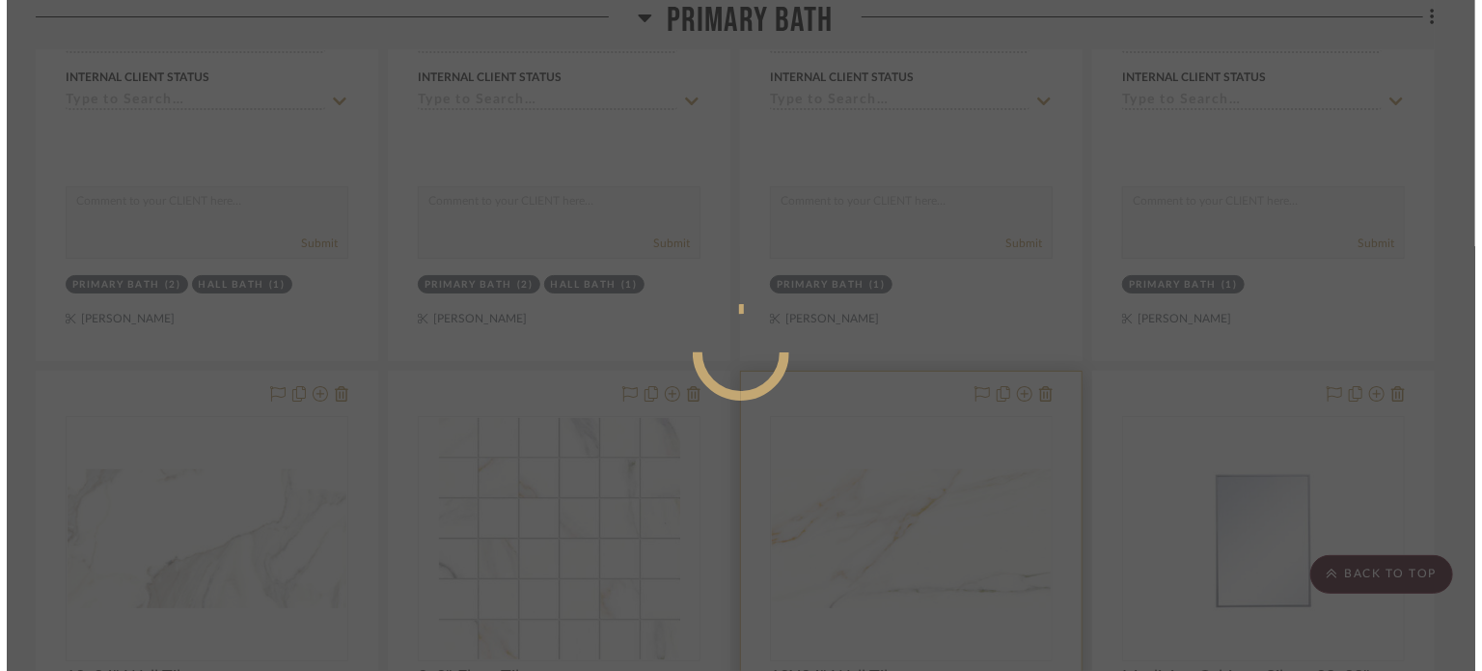
scroll to position [0, 0]
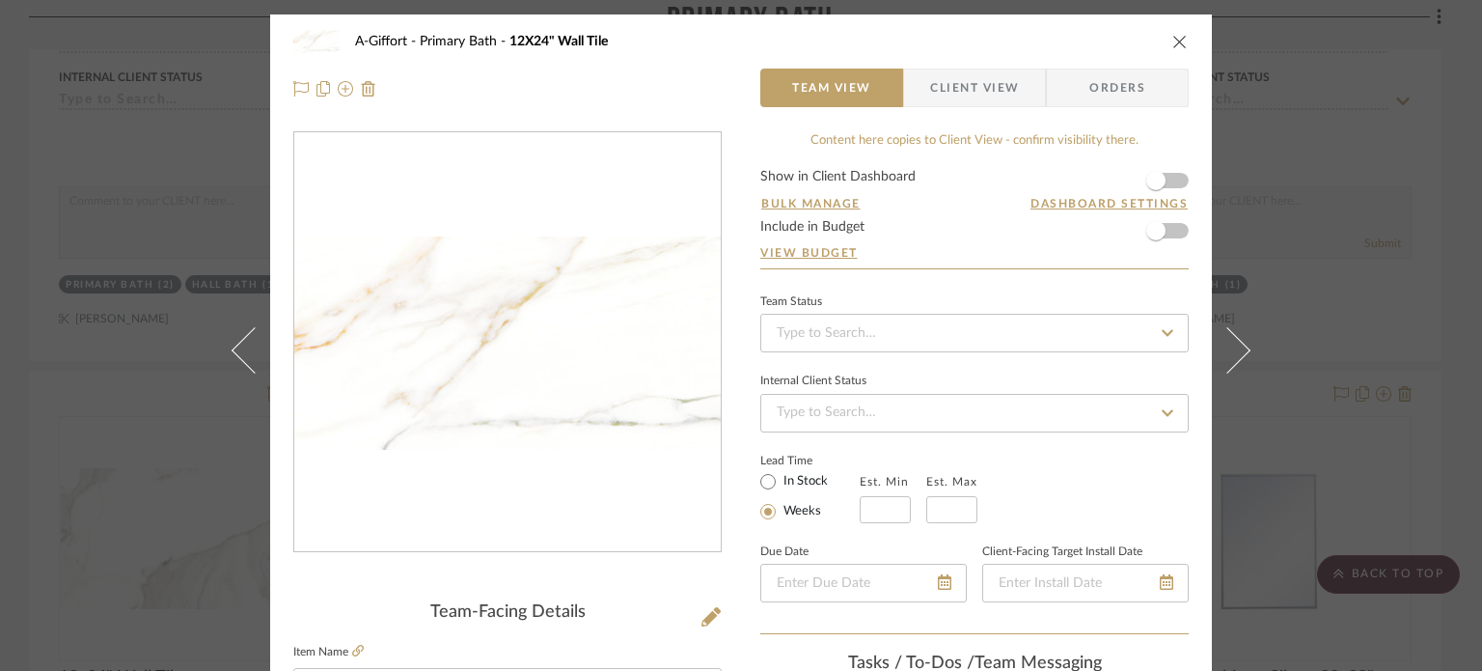
click at [1376, 362] on div "A-Giffort Primary Bath 12X24" Wall Tile Team View Client View Orders Team-Facin…" at bounding box center [741, 335] width 1482 height 671
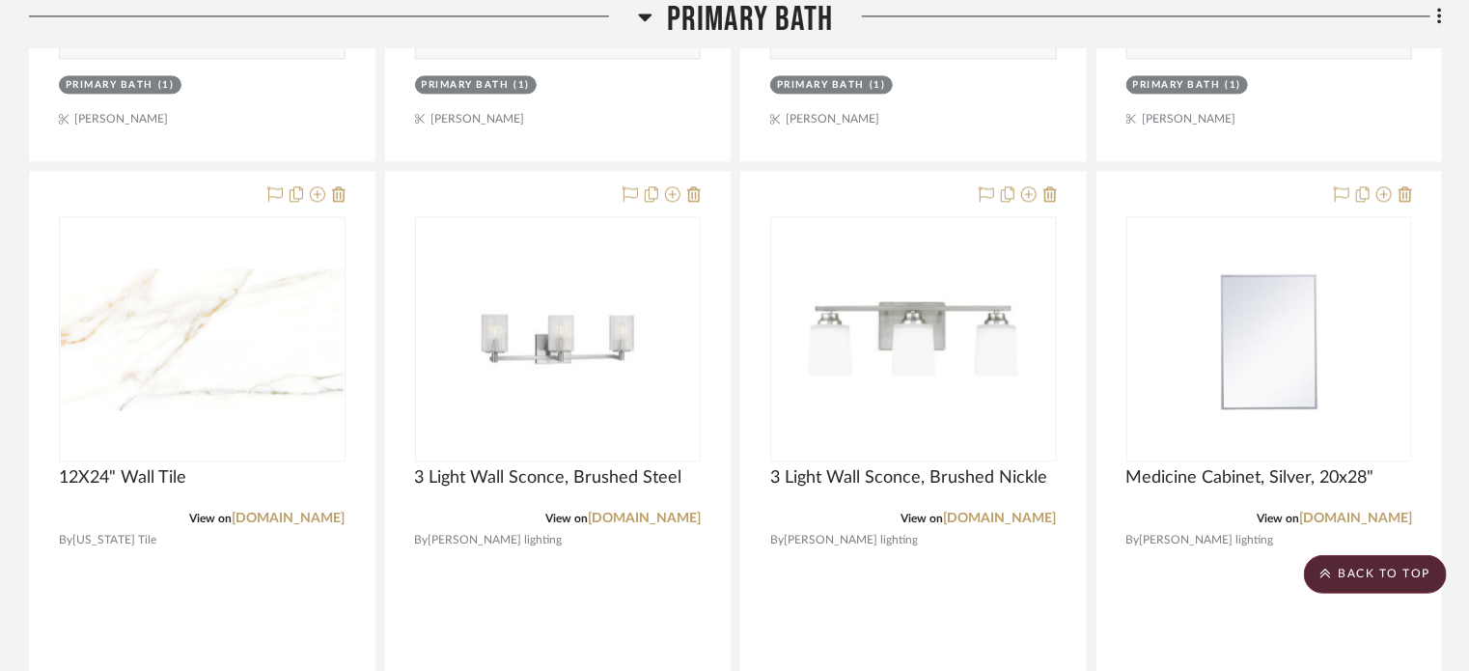
scroll to position [2157, 0]
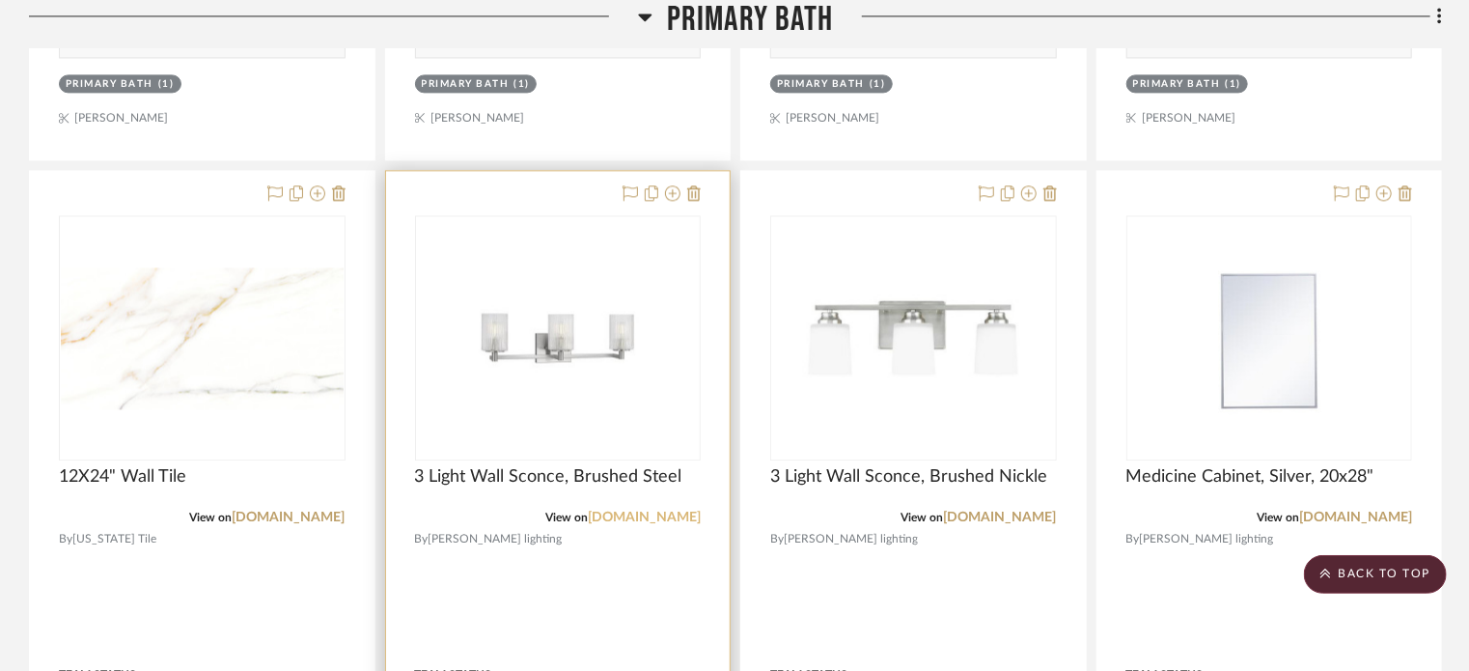
click at [652, 521] on link "[DOMAIN_NAME]" at bounding box center [644, 518] width 113 height 14
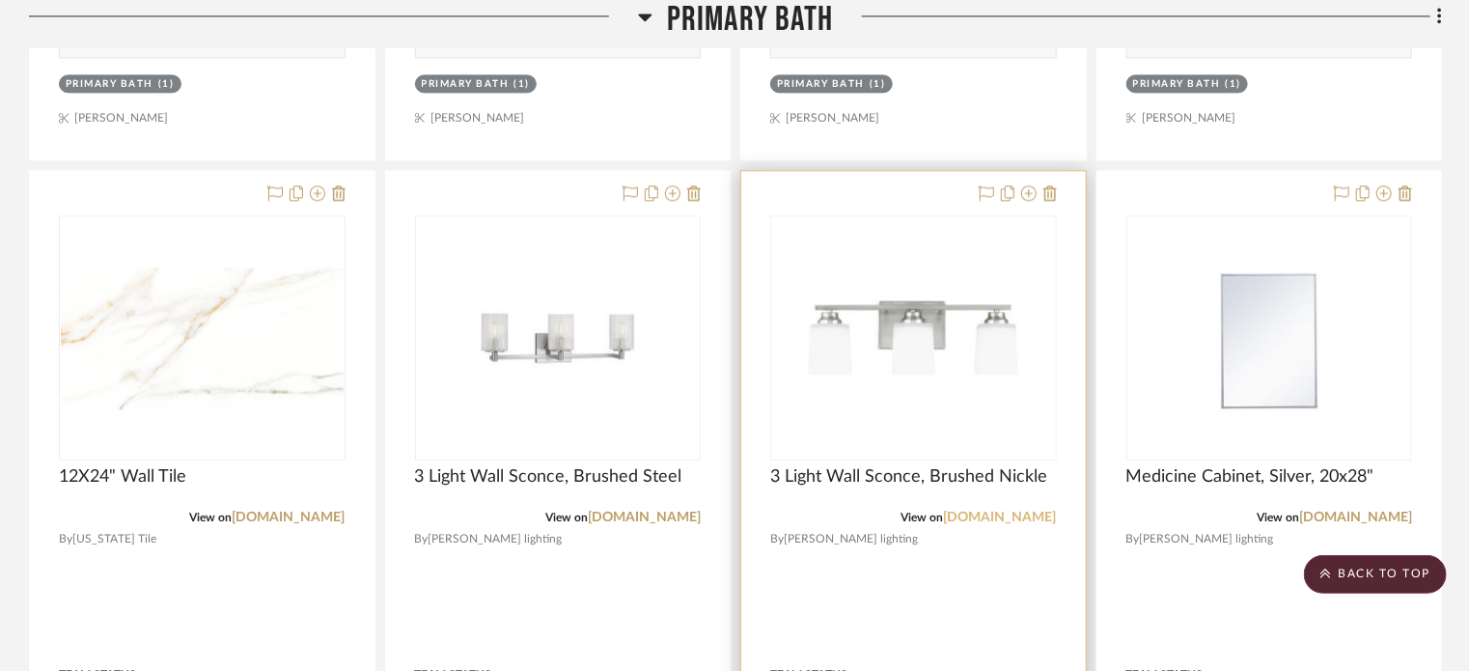
click at [992, 516] on link "[DOMAIN_NAME]" at bounding box center [1000, 518] width 113 height 14
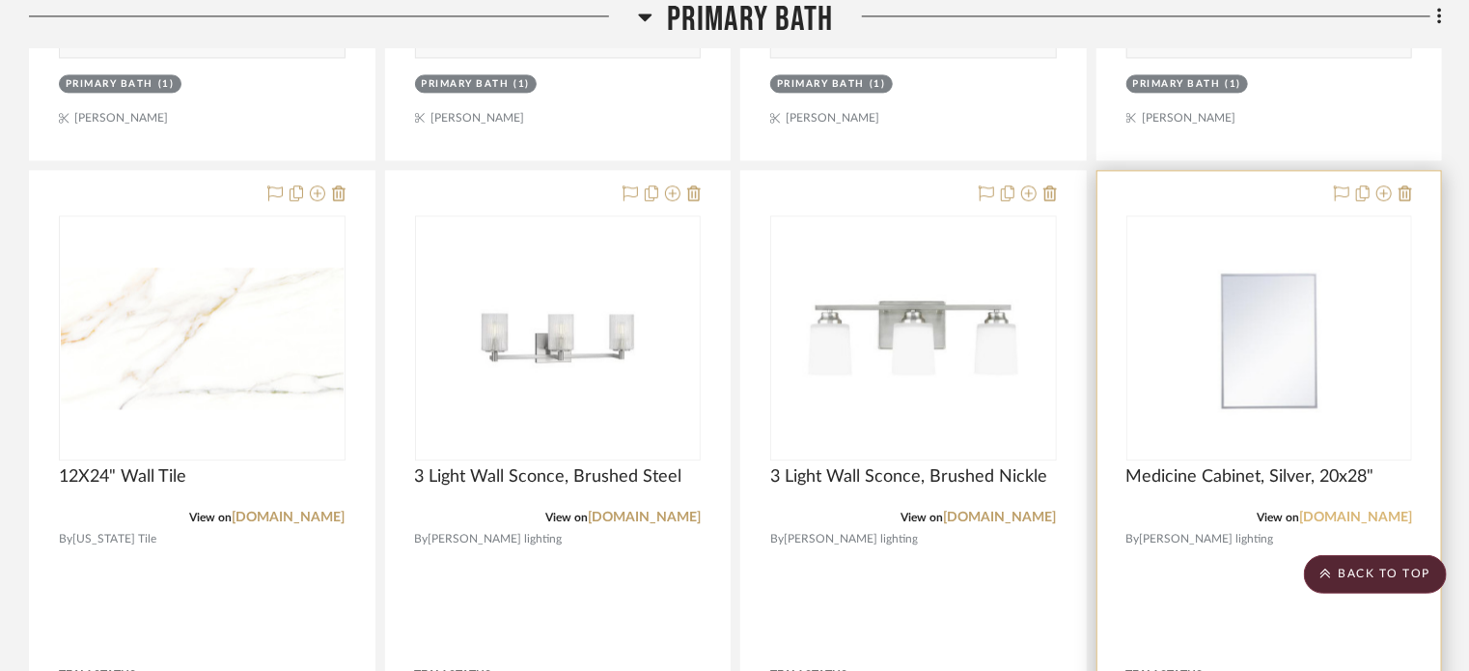
click at [1333, 520] on link "[DOMAIN_NAME]" at bounding box center [1355, 518] width 113 height 14
